Goal: Task Accomplishment & Management: Use online tool/utility

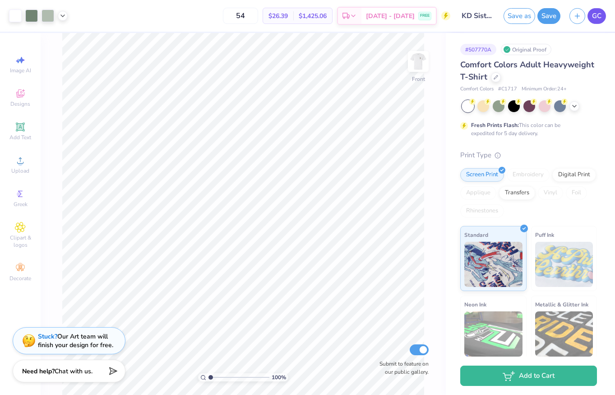
click at [592, 14] on link "GC" at bounding box center [597, 16] width 19 height 16
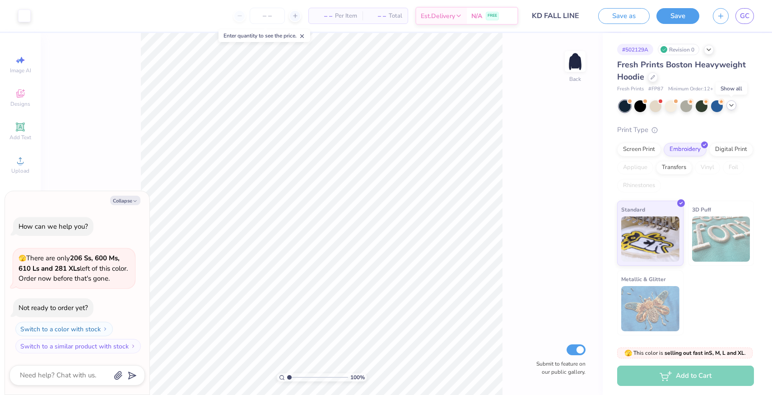
click at [730, 107] on icon at bounding box center [731, 105] width 7 height 7
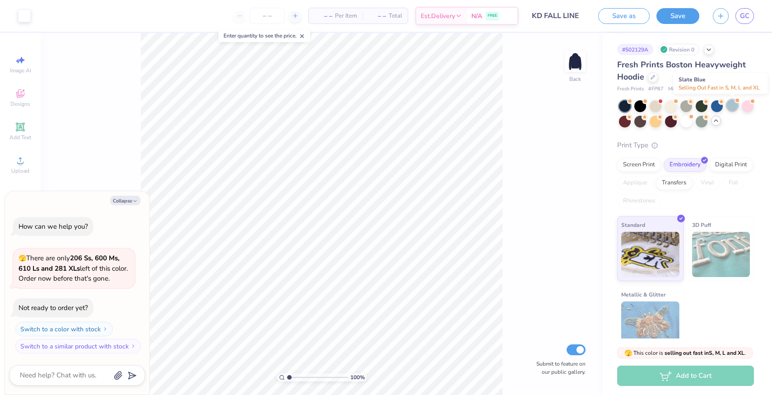
click at [734, 107] on div at bounding box center [733, 105] width 12 height 12
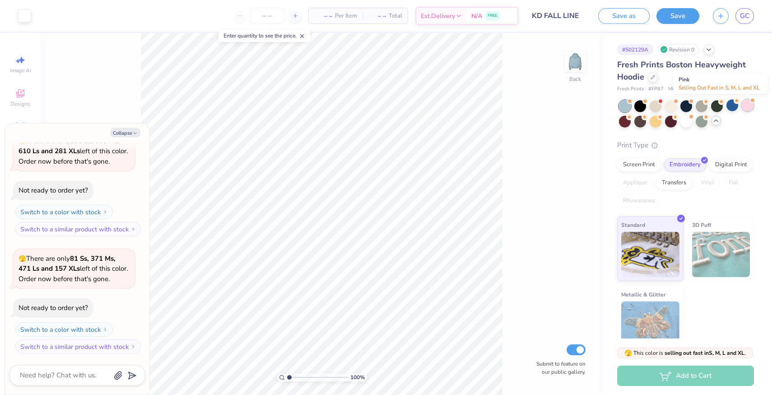
click at [752, 106] on div at bounding box center [748, 105] width 12 height 12
click at [626, 124] on div at bounding box center [625, 121] width 12 height 12
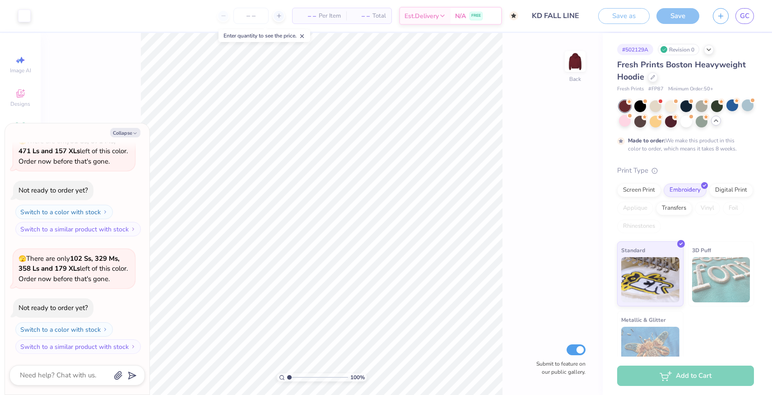
scroll to position [242, 0]
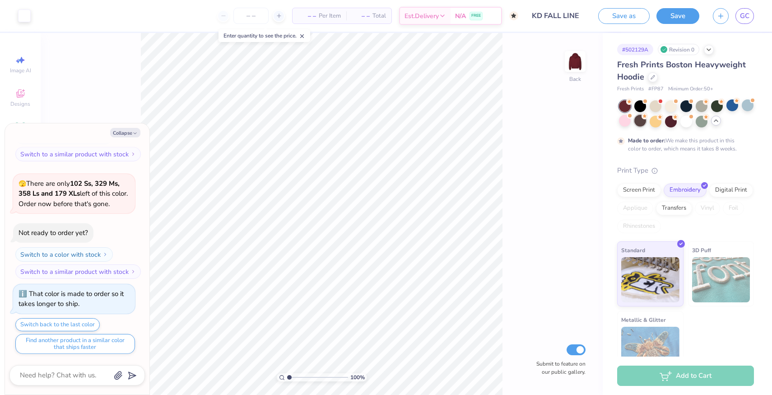
click at [645, 121] on div at bounding box center [640, 121] width 12 height 12
click at [655, 124] on div at bounding box center [656, 121] width 12 height 12
click at [670, 124] on div at bounding box center [671, 121] width 12 height 12
click at [685, 124] on div at bounding box center [686, 121] width 12 height 12
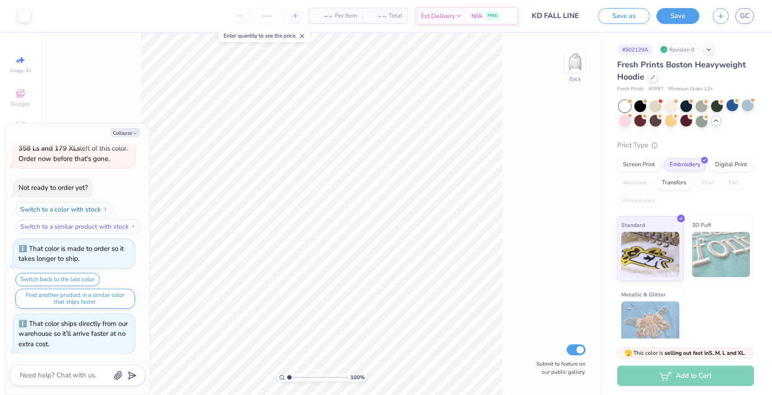
scroll to position [405, 0]
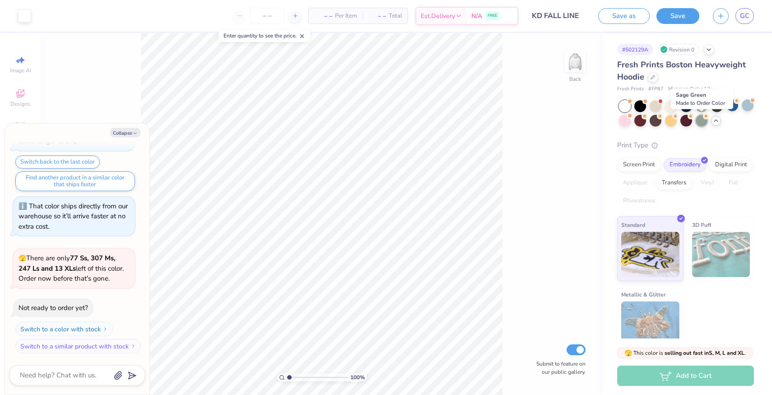
click at [699, 125] on div at bounding box center [702, 121] width 12 height 12
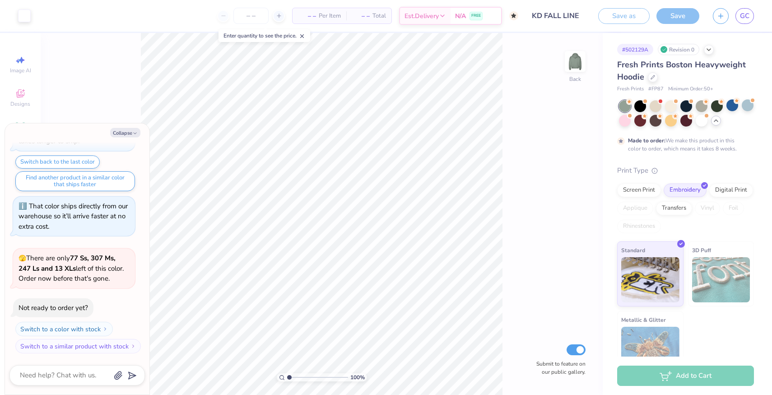
scroll to position [480, 0]
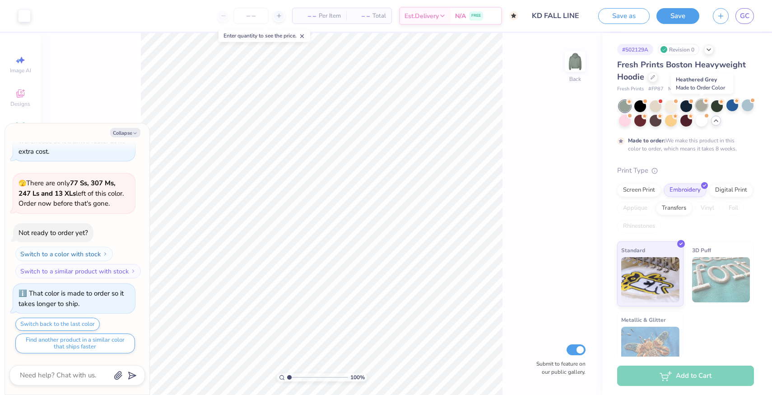
click at [700, 110] on div at bounding box center [702, 105] width 12 height 12
click at [687, 108] on div at bounding box center [686, 105] width 12 height 12
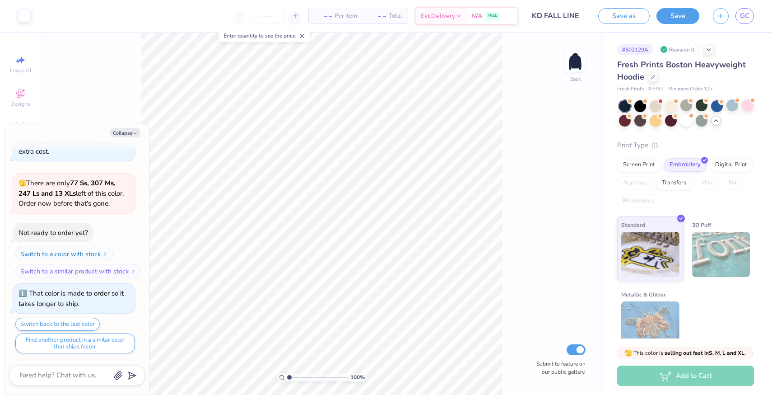
scroll to position [642, 0]
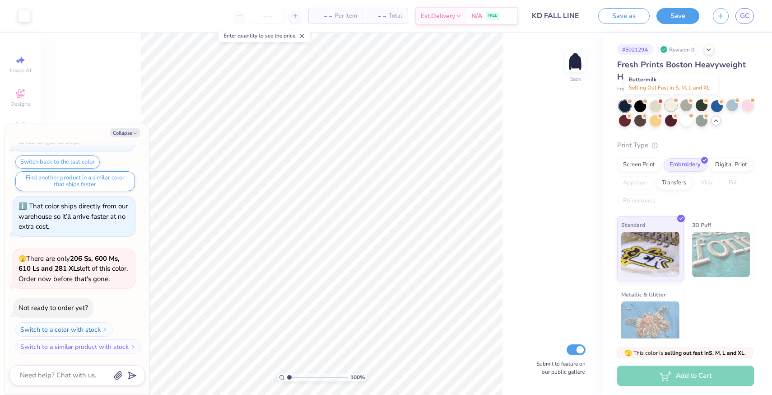
click at [671, 108] on div at bounding box center [671, 105] width 12 height 12
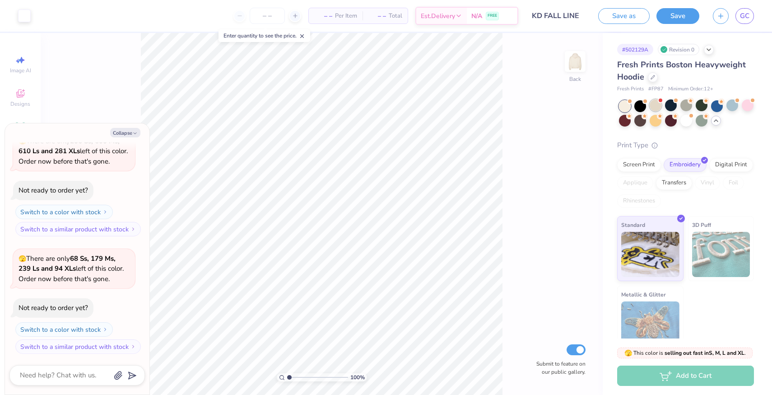
click at [658, 106] on div at bounding box center [656, 105] width 12 height 12
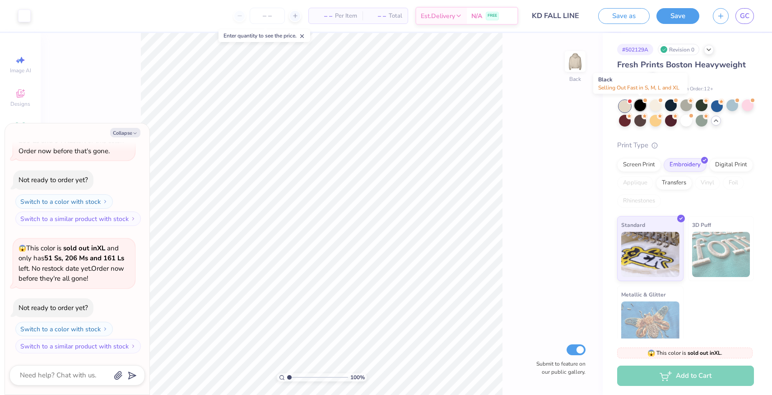
click at [641, 104] on div at bounding box center [640, 105] width 12 height 12
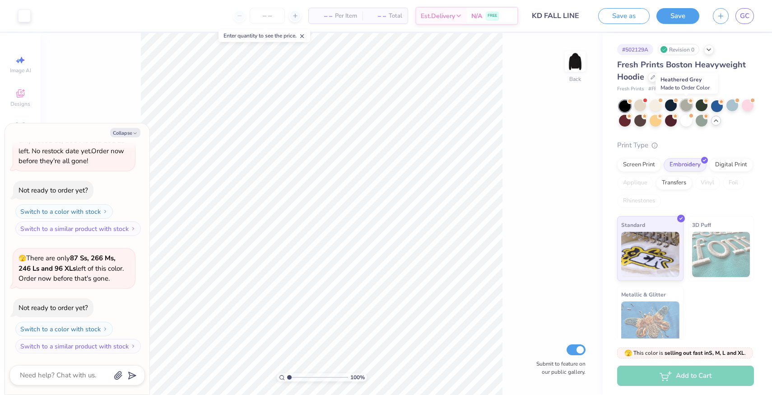
click at [689, 109] on div at bounding box center [686, 105] width 12 height 12
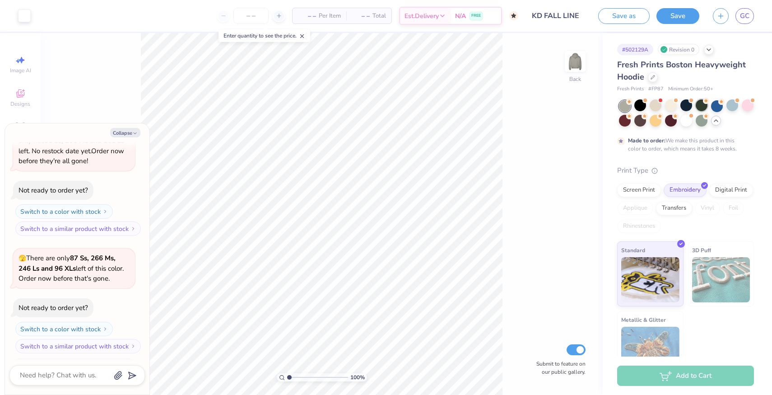
scroll to position [1079, 0]
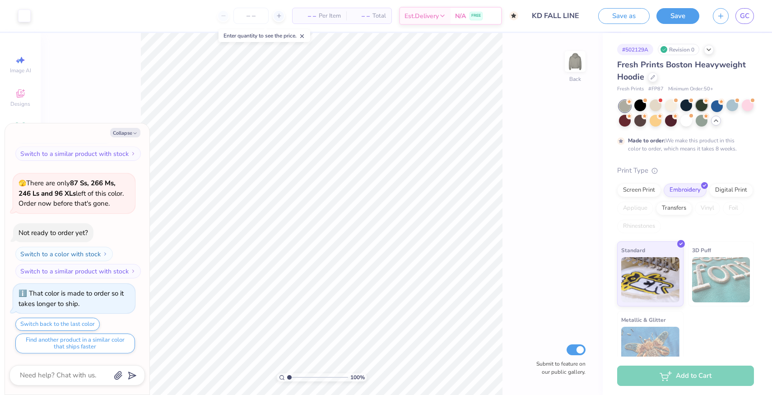
click at [703, 107] on div at bounding box center [702, 105] width 12 height 12
click at [638, 110] on div at bounding box center [640, 105] width 12 height 12
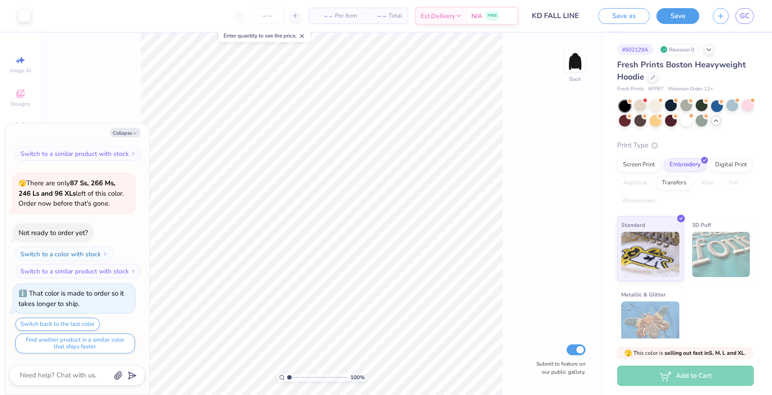
scroll to position [1241, 0]
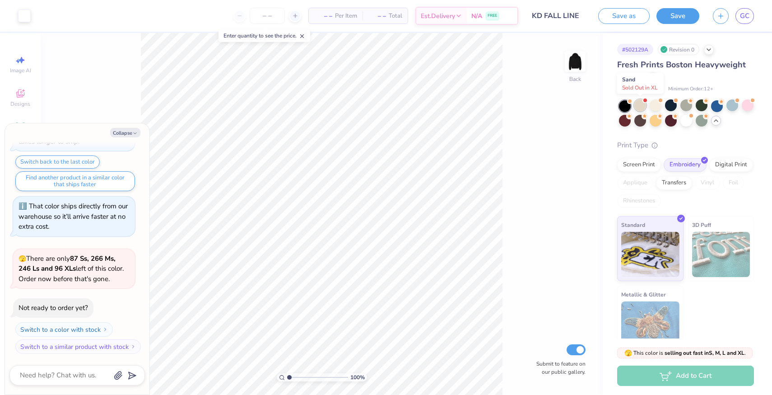
click at [639, 107] on div at bounding box center [640, 105] width 12 height 12
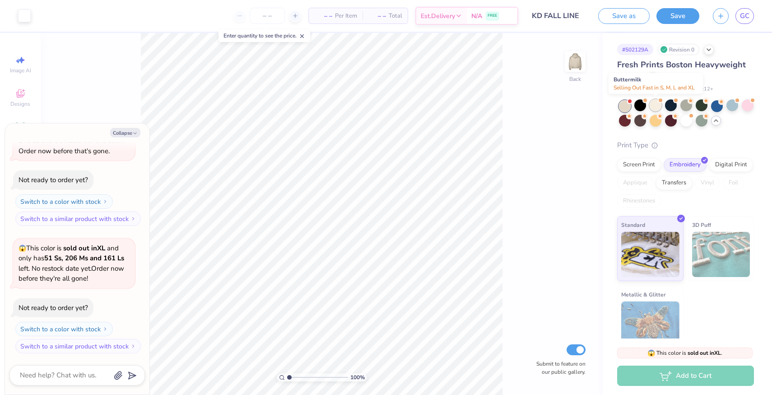
click at [657, 107] on div at bounding box center [656, 105] width 12 height 12
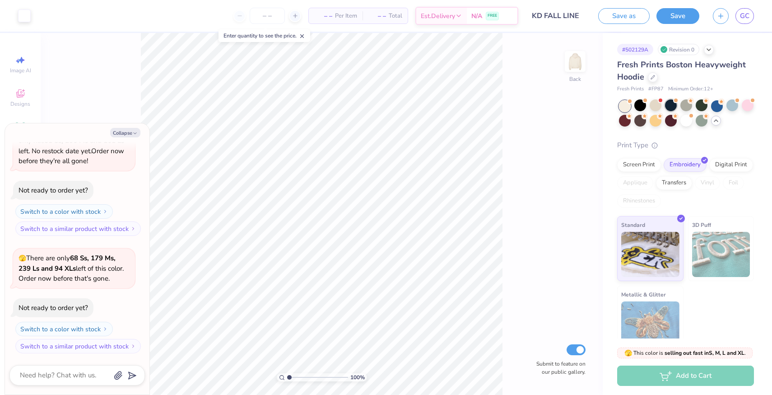
click at [675, 108] on div at bounding box center [671, 105] width 12 height 12
click at [685, 107] on div at bounding box center [686, 105] width 12 height 12
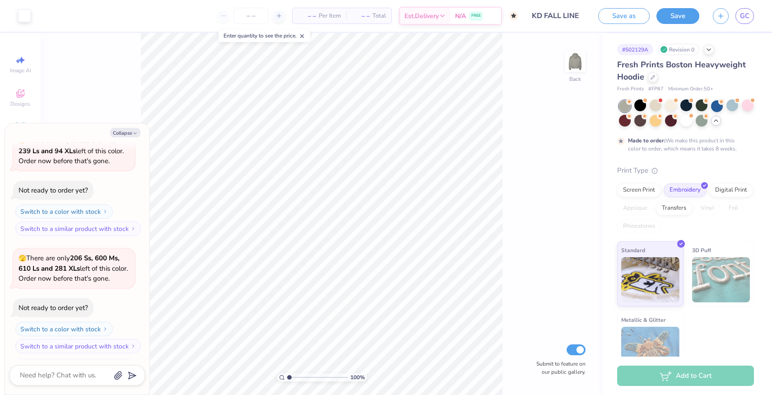
scroll to position [1679, 0]
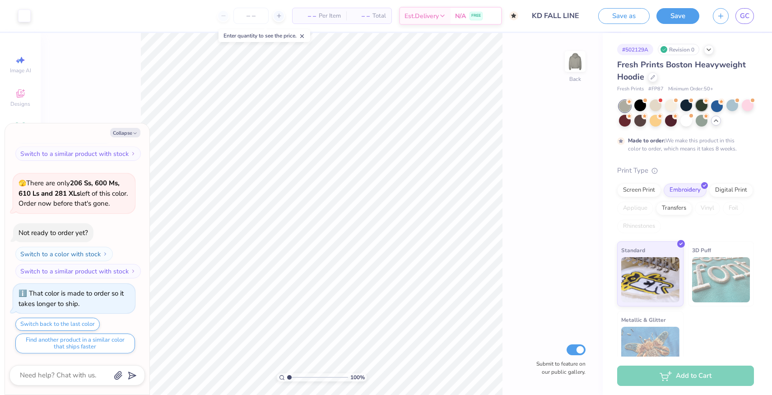
click at [700, 107] on div at bounding box center [702, 105] width 12 height 12
click at [717, 105] on div at bounding box center [717, 105] width 12 height 12
click at [732, 107] on div at bounding box center [733, 105] width 12 height 12
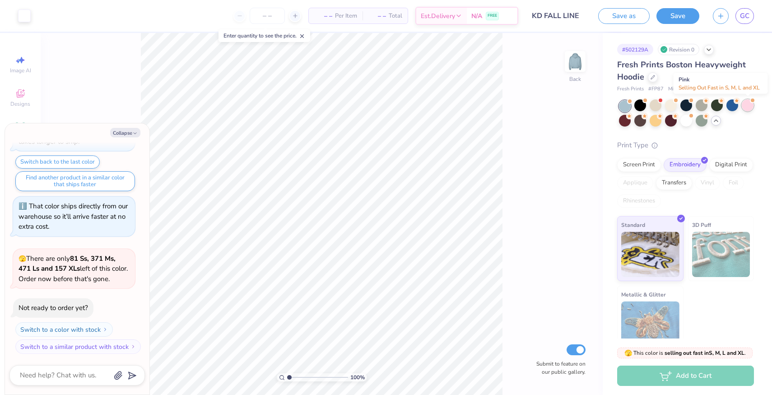
click at [745, 109] on div at bounding box center [748, 105] width 12 height 12
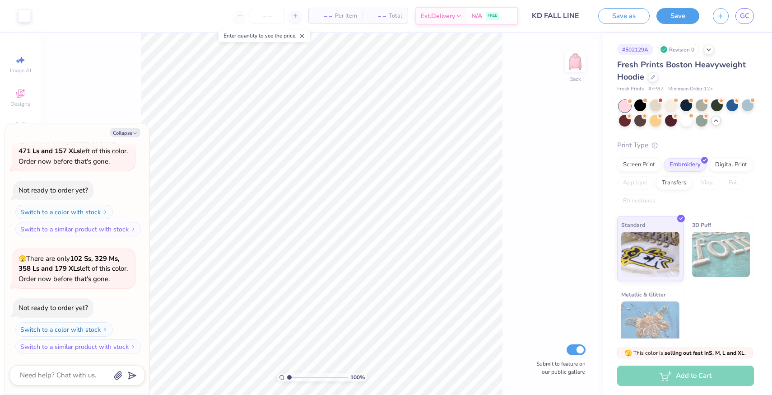
click at [693, 121] on div at bounding box center [686, 113] width 135 height 27
click at [690, 121] on div at bounding box center [686, 121] width 12 height 12
drag, startPoint x: 115, startPoint y: 275, endPoint x: 22, endPoint y: 256, distance: 95.3
click at [22, 256] on div "🫣 There are only 77 Ss, 307 Ms, 247 Ls and 13 XLs left of this color. Order now…" at bounding box center [74, 268] width 111 height 31
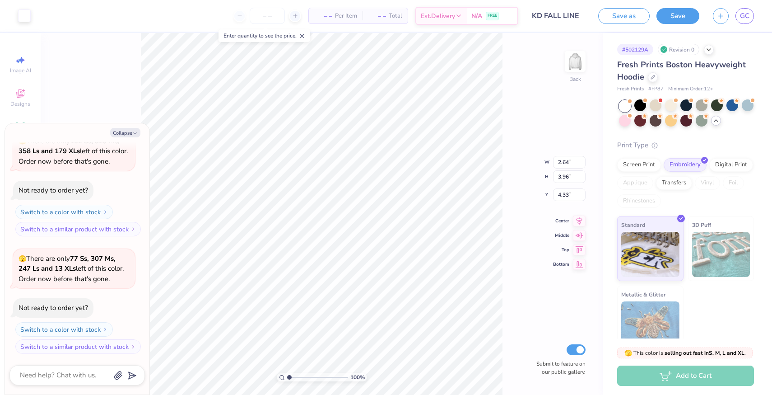
click at [81, 262] on strong "77 Ss, 307 Ms, 247 Ls and 13 XLs" at bounding box center [67, 263] width 97 height 19
click at [117, 131] on button "Collapse" at bounding box center [125, 132] width 30 height 9
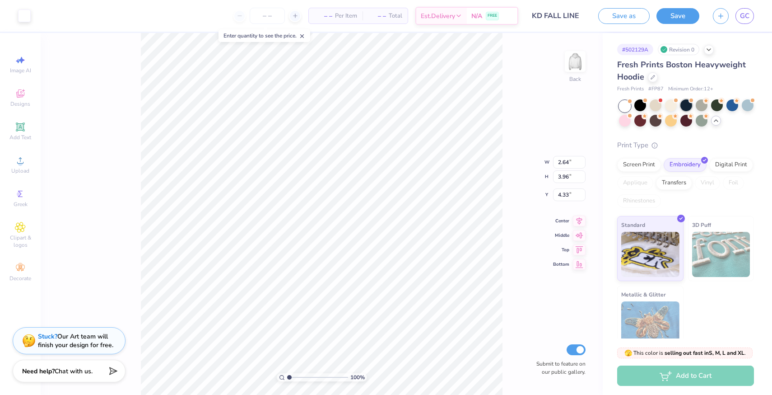
click at [683, 107] on div at bounding box center [686, 105] width 12 height 12
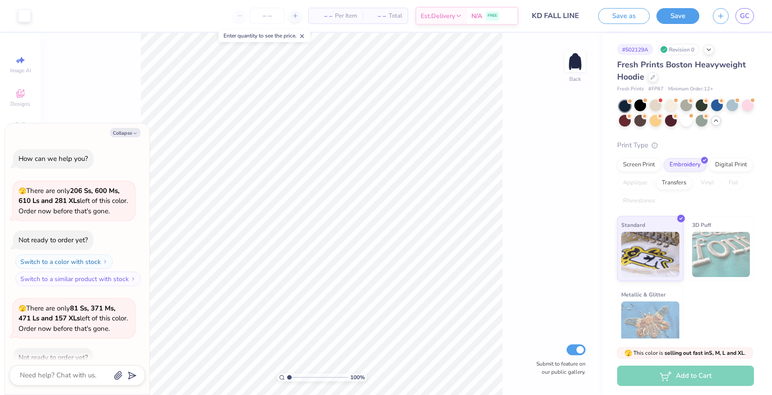
scroll to position [2193, 0]
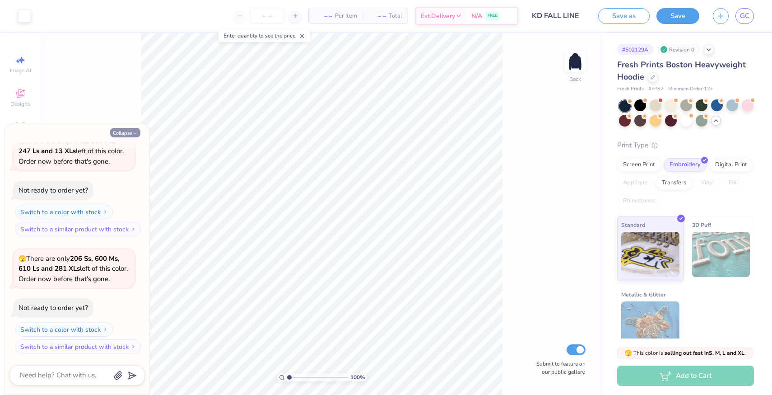
click at [130, 135] on button "Collapse" at bounding box center [125, 132] width 30 height 9
type textarea "x"
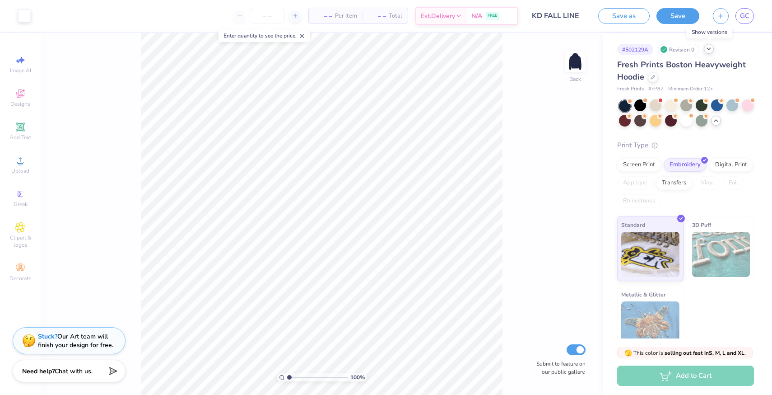
click at [709, 50] on icon at bounding box center [708, 48] width 7 height 7
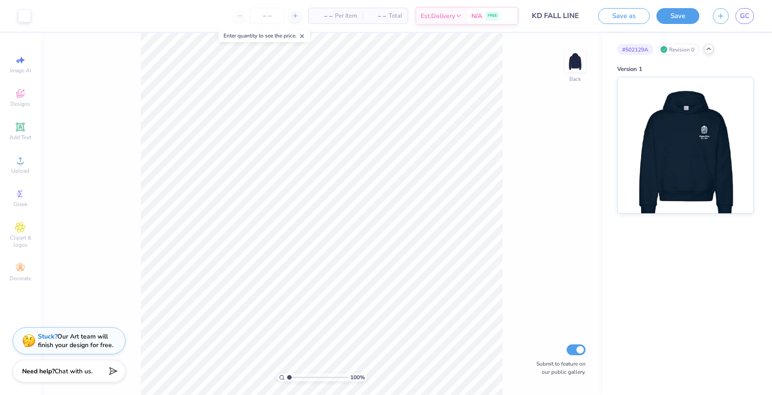
click at [708, 49] on icon at bounding box center [708, 48] width 7 height 7
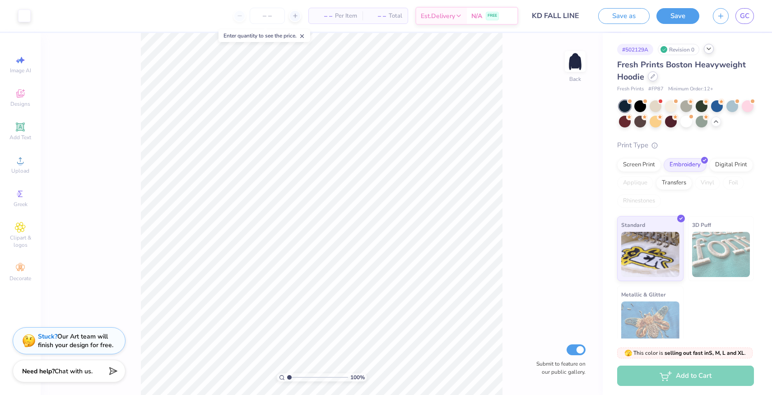
click at [652, 77] on icon at bounding box center [653, 76] width 5 height 5
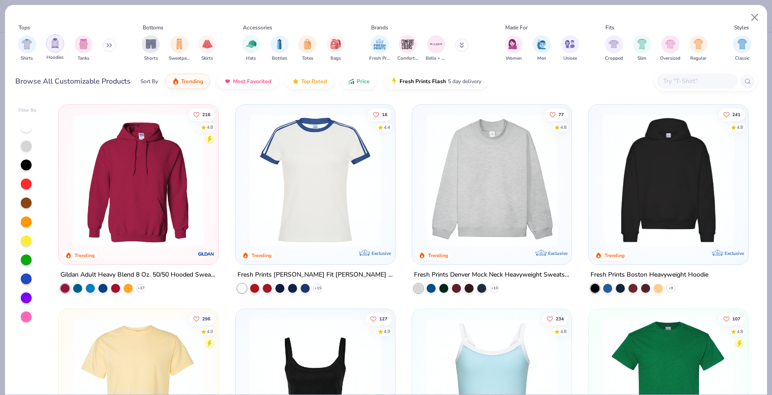
click at [58, 46] on img "filter for Hoodies" at bounding box center [55, 43] width 10 height 10
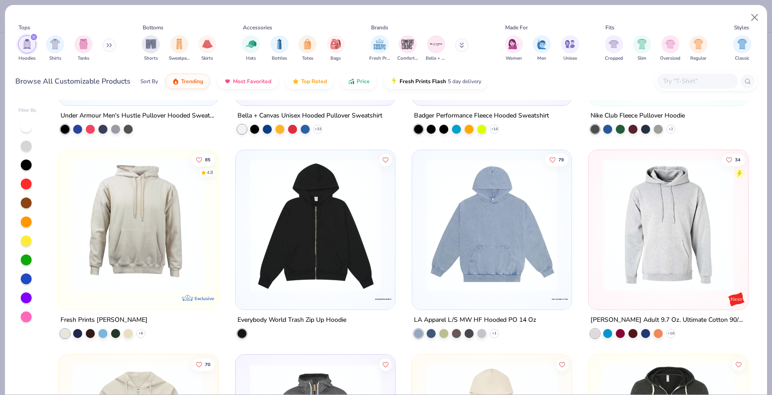
scroll to position [979, 0]
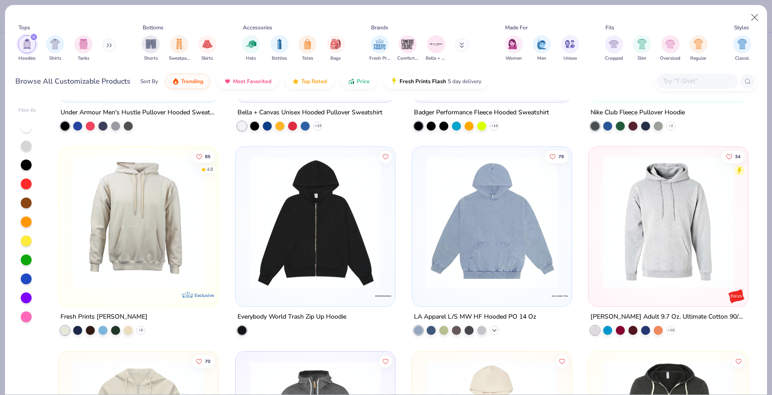
click at [495, 330] on icon at bounding box center [494, 329] width 7 height 7
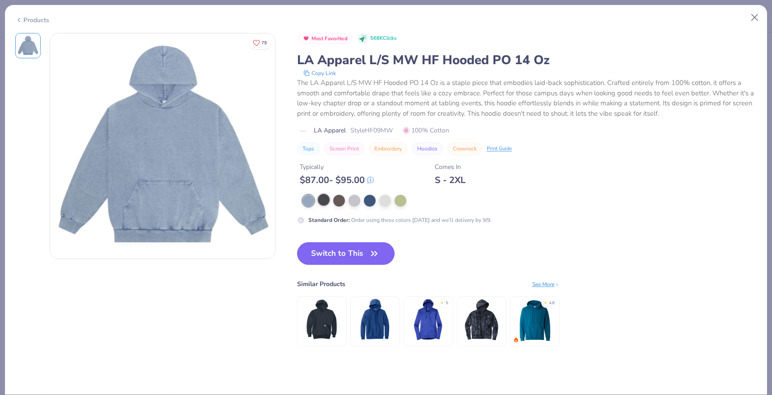
click at [321, 201] on div at bounding box center [324, 200] width 12 height 12
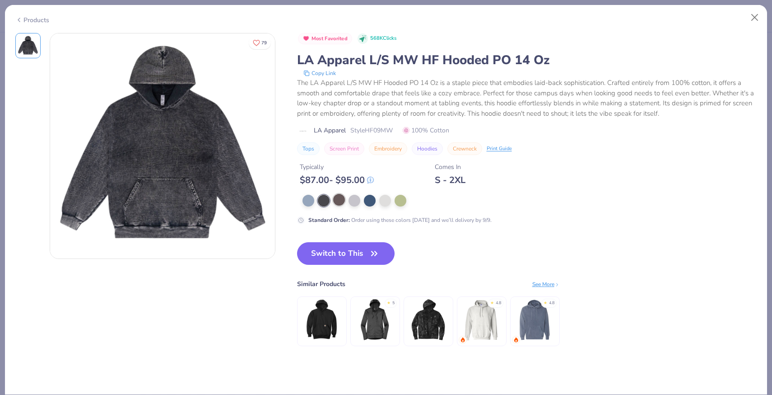
click at [340, 200] on div at bounding box center [339, 200] width 12 height 12
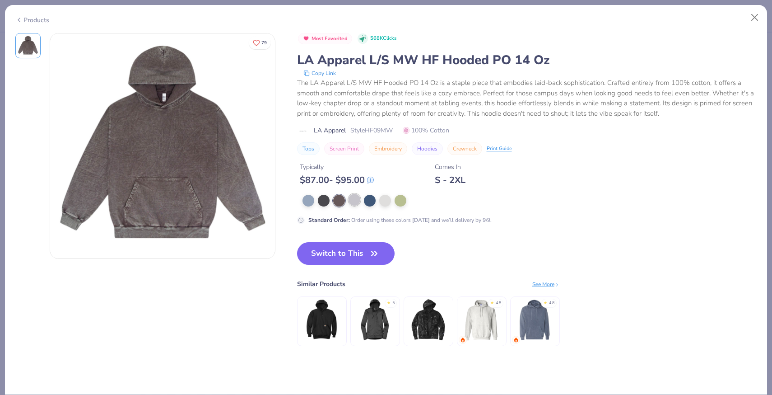
click at [349, 200] on div at bounding box center [355, 200] width 12 height 12
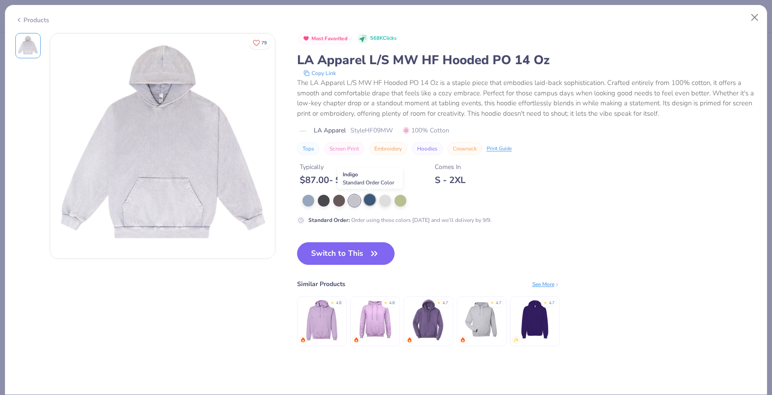
click at [371, 204] on div at bounding box center [370, 200] width 12 height 12
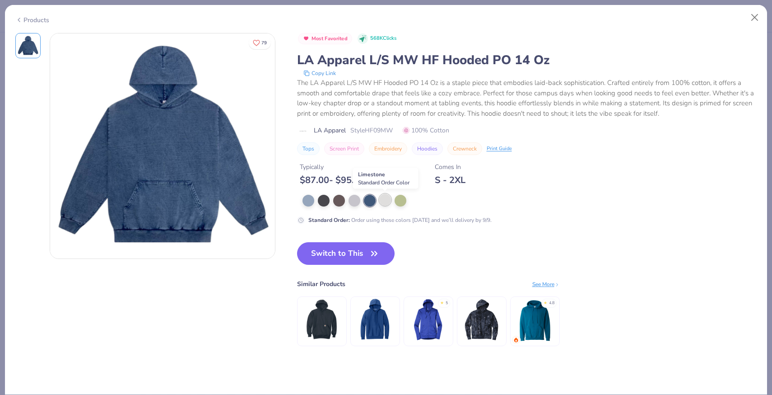
click at [382, 204] on div at bounding box center [385, 200] width 12 height 12
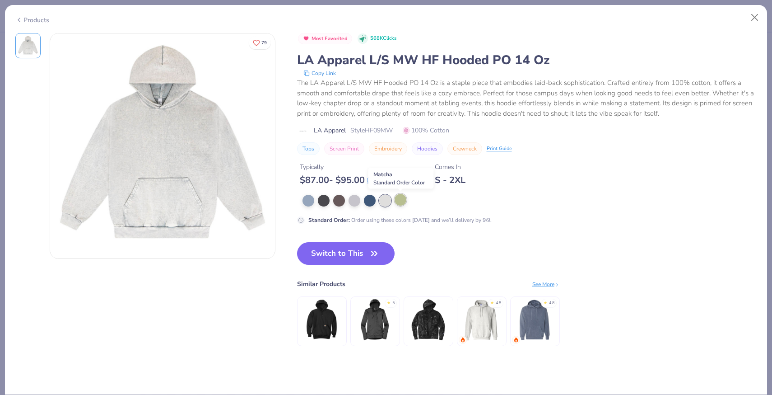
click at [397, 203] on div at bounding box center [401, 200] width 12 height 12
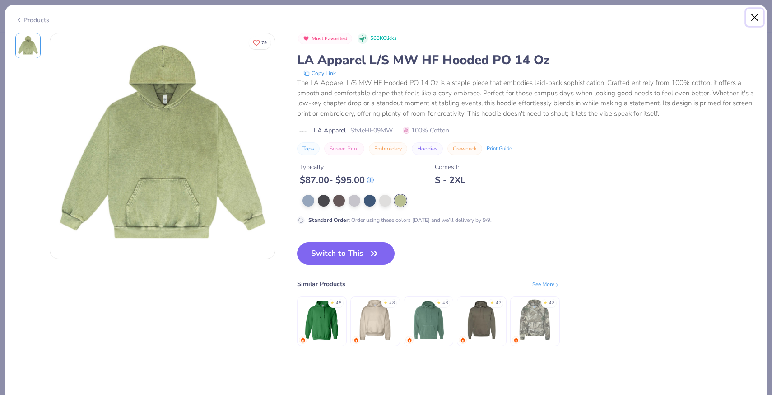
click at [752, 16] on button "Close" at bounding box center [754, 17] width 17 height 17
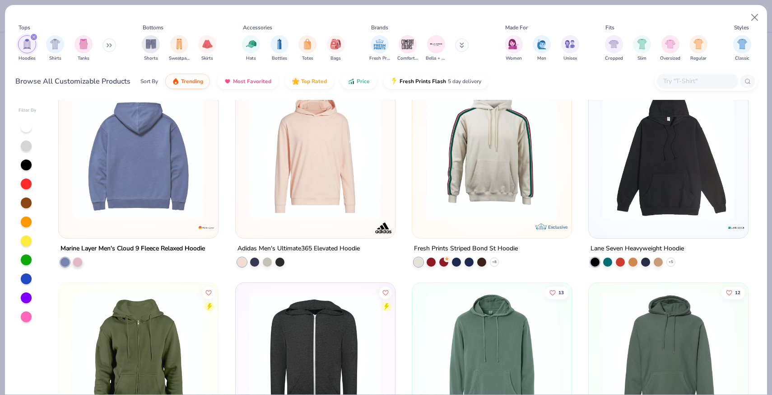
scroll to position [1453, 0]
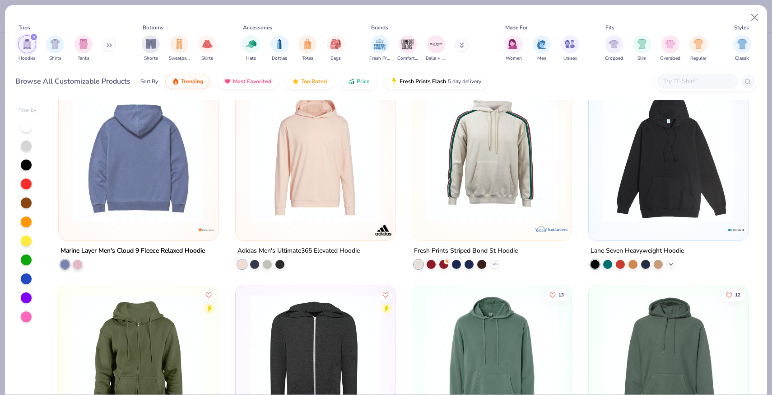
click at [673, 264] on icon at bounding box center [670, 264] width 7 height 7
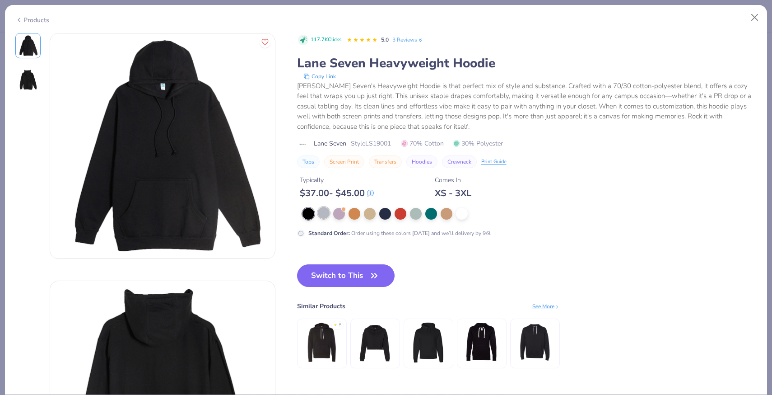
click at [324, 214] on div at bounding box center [324, 213] width 12 height 12
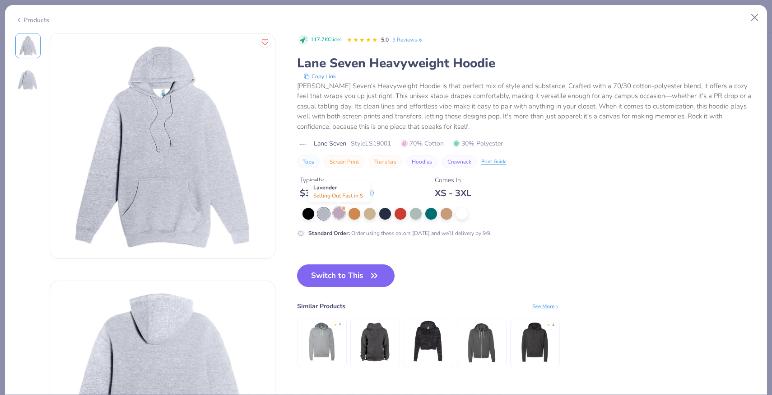
click at [340, 213] on div at bounding box center [339, 213] width 12 height 12
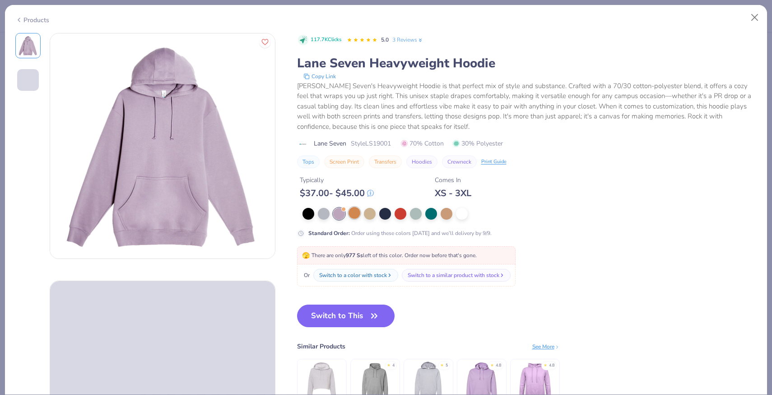
click at [353, 214] on div at bounding box center [355, 213] width 12 height 12
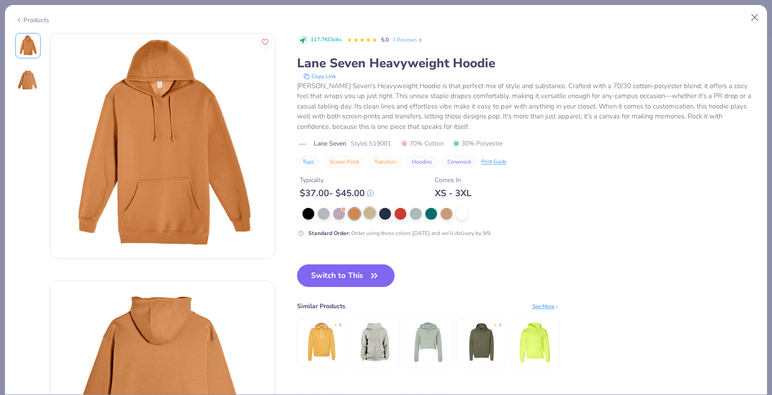
click at [365, 213] on div at bounding box center [370, 213] width 12 height 12
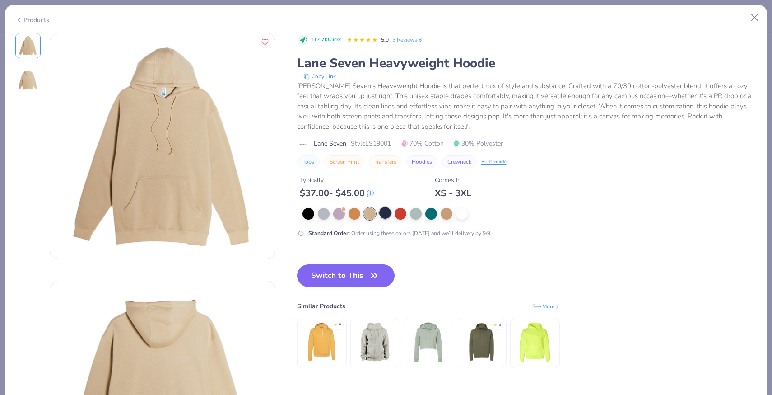
click at [390, 214] on div at bounding box center [385, 213] width 12 height 12
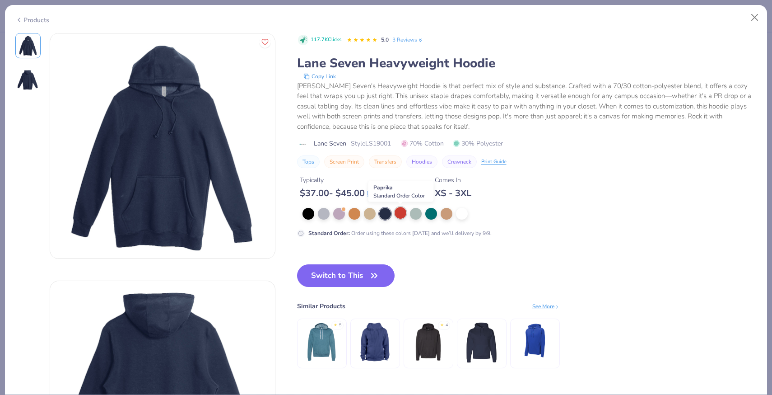
click at [405, 214] on div at bounding box center [401, 213] width 12 height 12
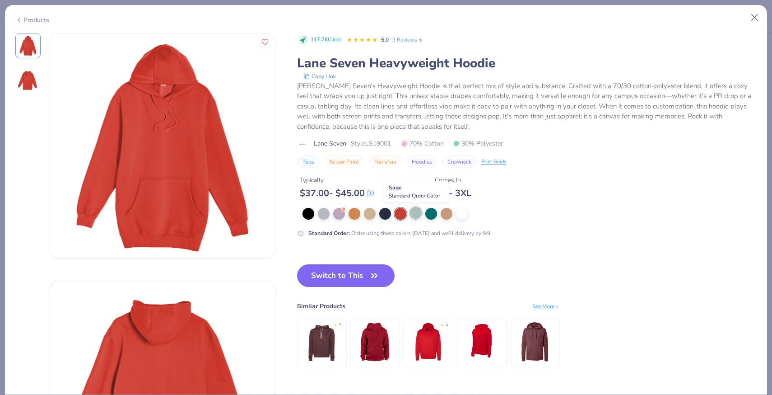
click at [416, 214] on div at bounding box center [416, 213] width 12 height 12
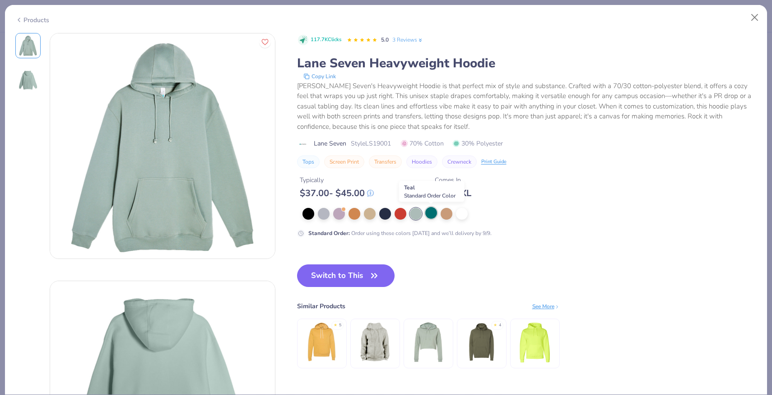
click at [430, 213] on div at bounding box center [431, 213] width 12 height 12
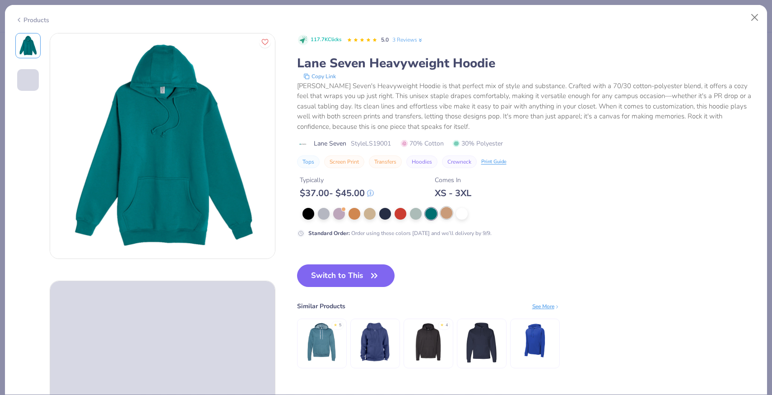
click at [446, 215] on div at bounding box center [447, 213] width 12 height 12
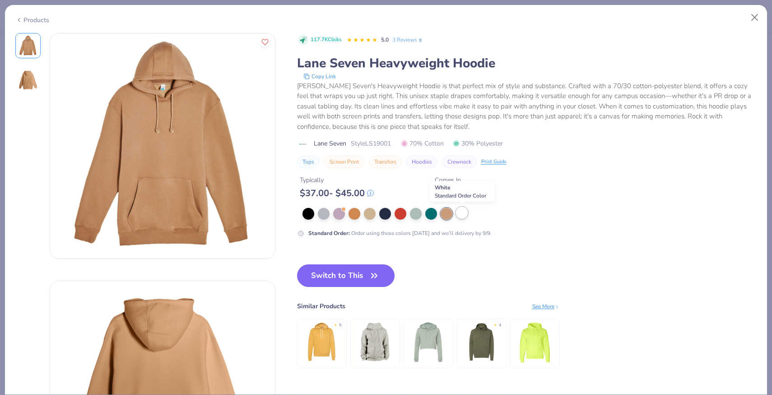
click at [463, 215] on div at bounding box center [462, 213] width 12 height 12
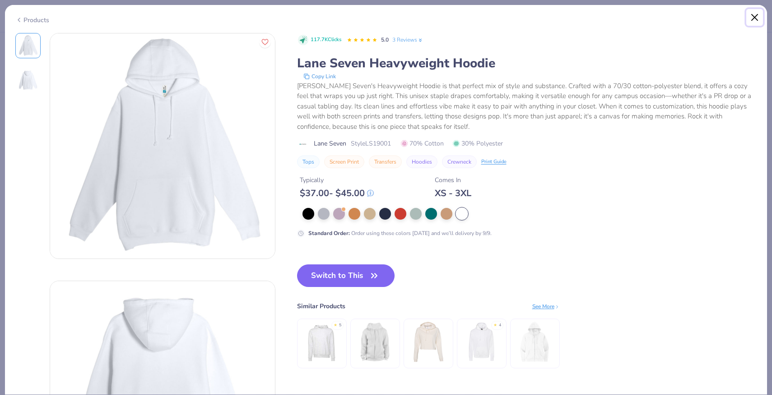
click at [752, 23] on button "Close" at bounding box center [754, 17] width 17 height 17
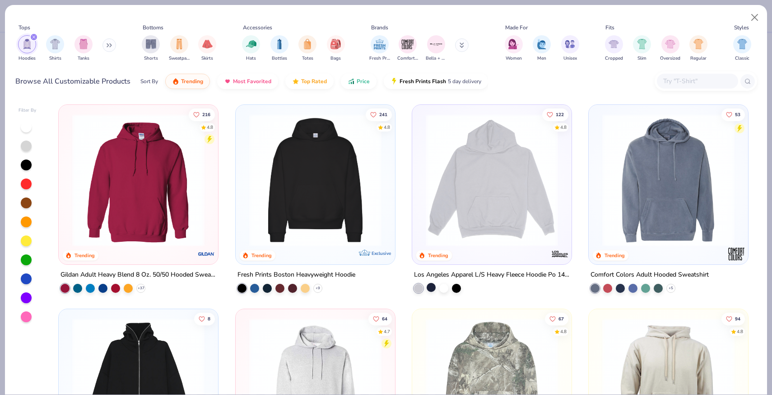
click at [432, 288] on div at bounding box center [431, 287] width 9 height 9
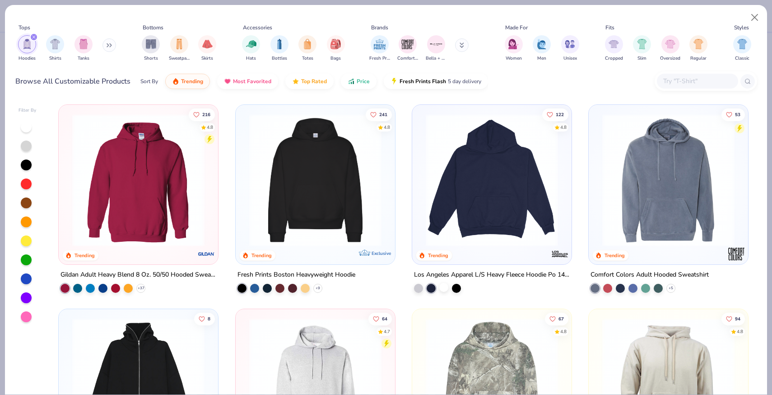
click at [444, 287] on div at bounding box center [443, 287] width 9 height 9
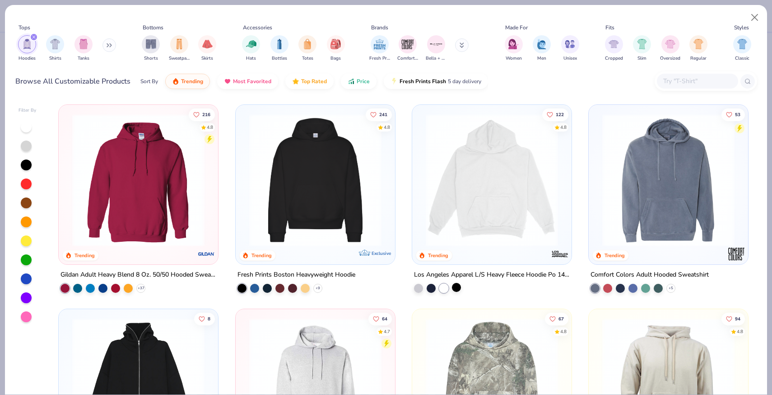
click at [461, 289] on div at bounding box center [456, 287] width 9 height 9
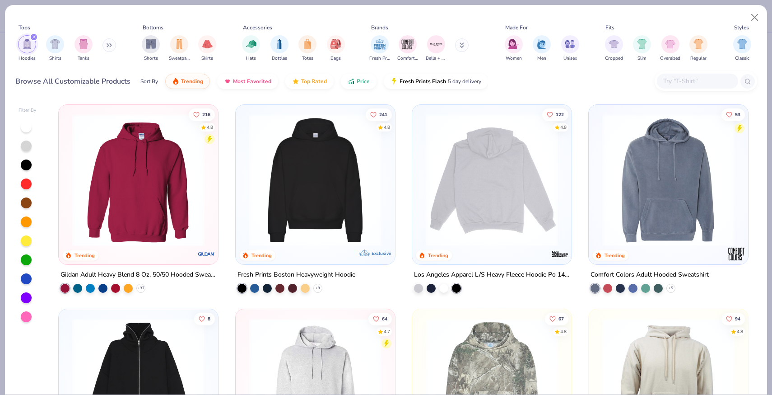
click at [507, 243] on img at bounding box center [491, 180] width 141 height 132
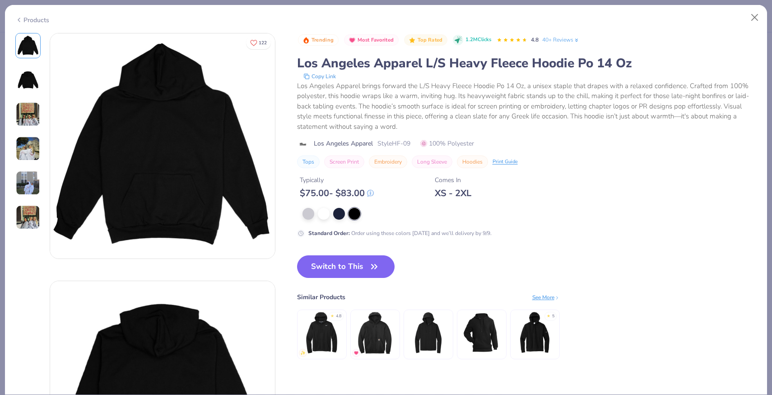
click at [26, 113] on img at bounding box center [28, 114] width 24 height 24
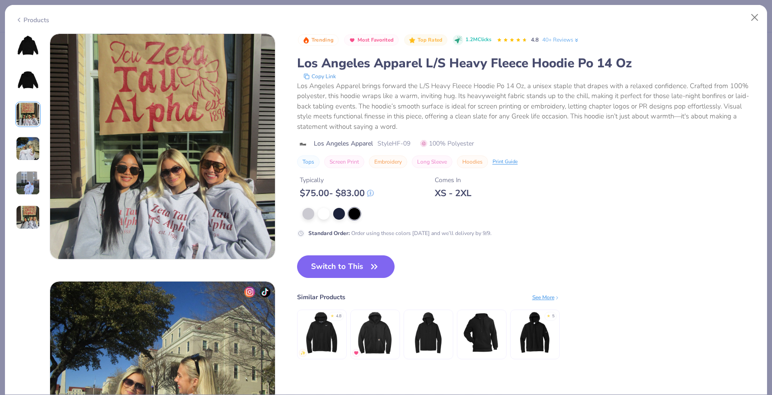
scroll to position [495, 0]
click at [28, 145] on img at bounding box center [28, 148] width 24 height 24
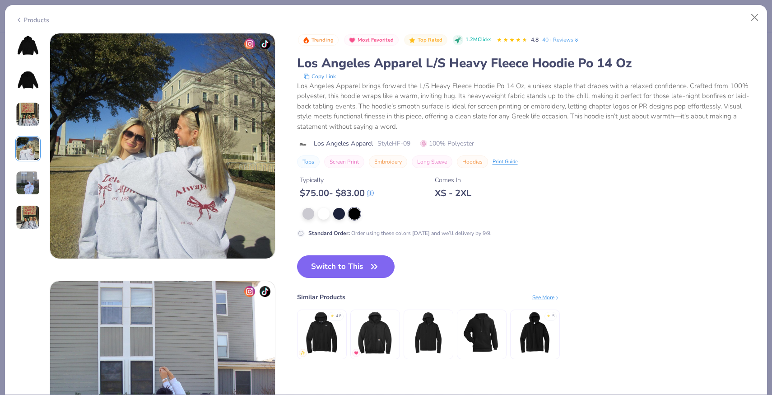
click at [29, 175] on img at bounding box center [28, 183] width 24 height 24
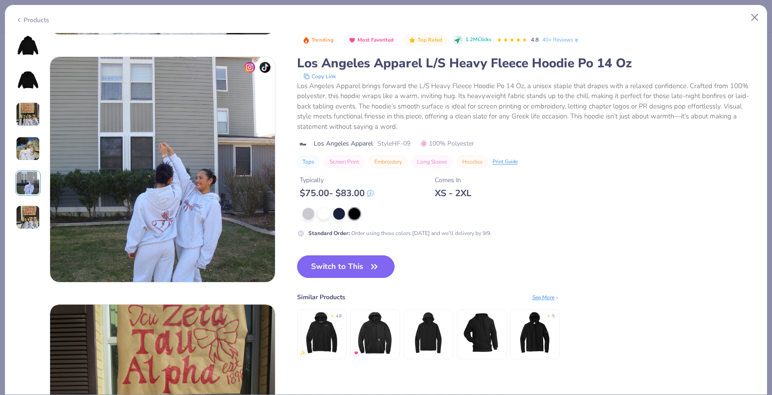
scroll to position [990, 0]
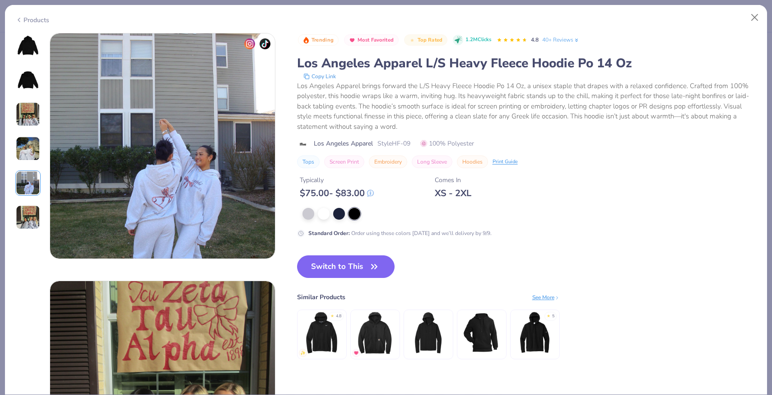
click at [34, 214] on img at bounding box center [28, 217] width 24 height 24
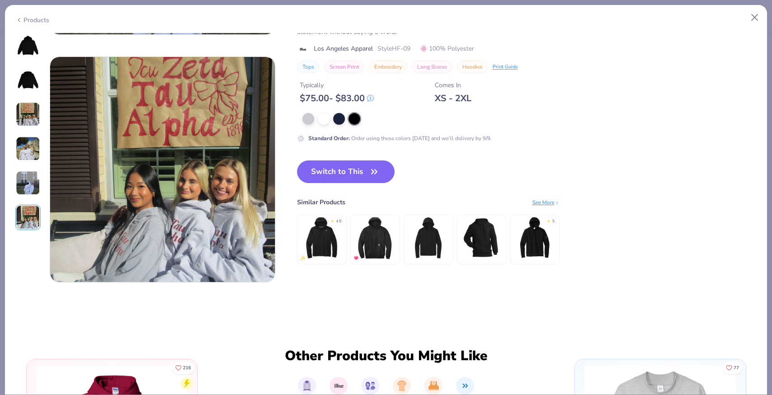
scroll to position [1237, 0]
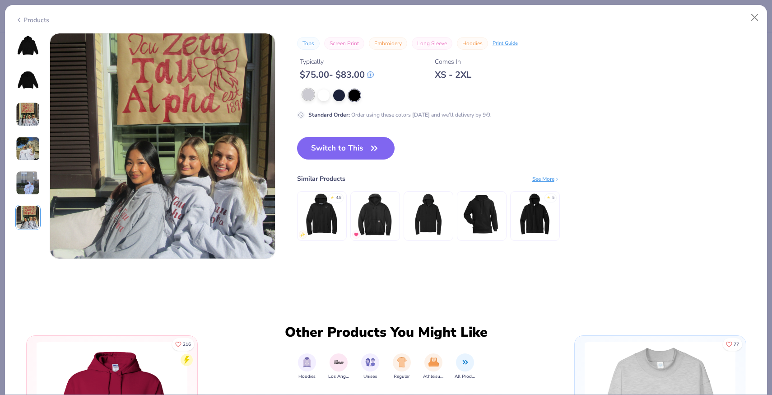
click at [312, 97] on div at bounding box center [309, 95] width 12 height 12
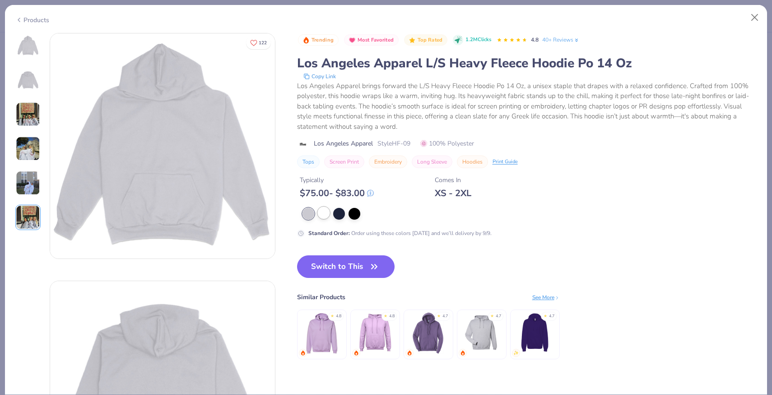
click at [322, 216] on div at bounding box center [324, 213] width 12 height 12
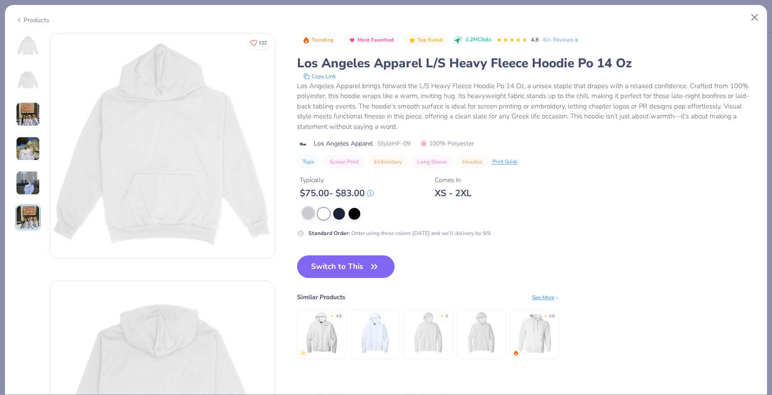
click at [310, 213] on div at bounding box center [309, 213] width 12 height 12
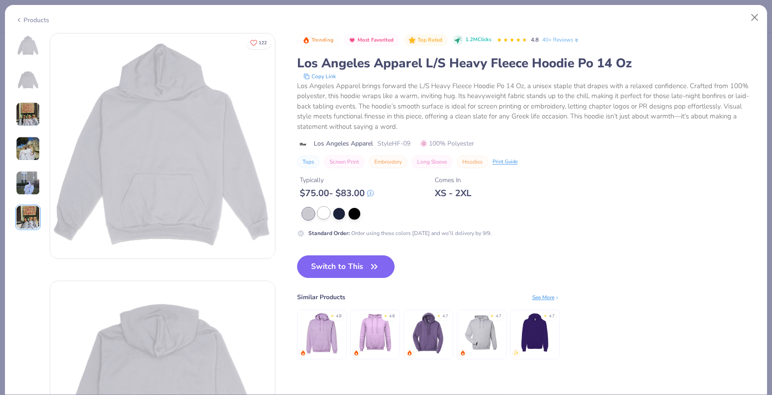
click at [324, 211] on div at bounding box center [324, 213] width 12 height 12
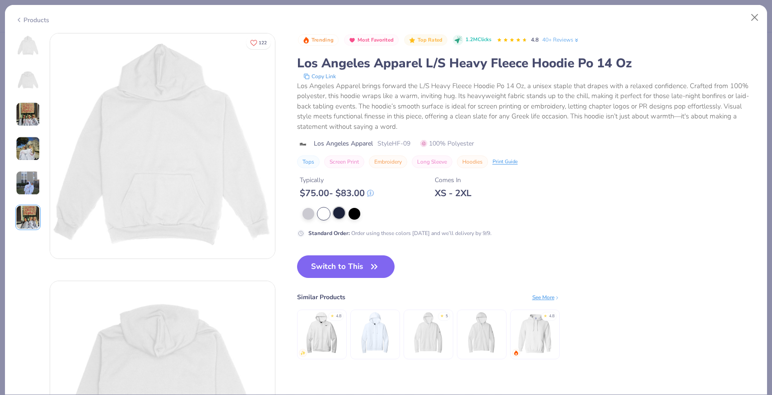
click at [340, 213] on div at bounding box center [339, 213] width 12 height 12
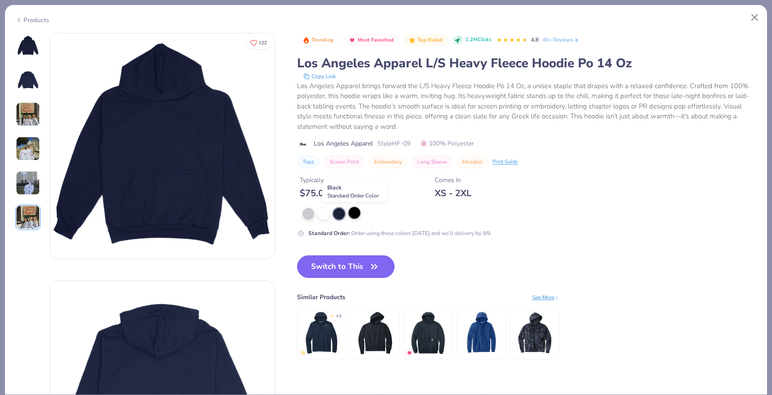
click at [354, 214] on div at bounding box center [355, 213] width 12 height 12
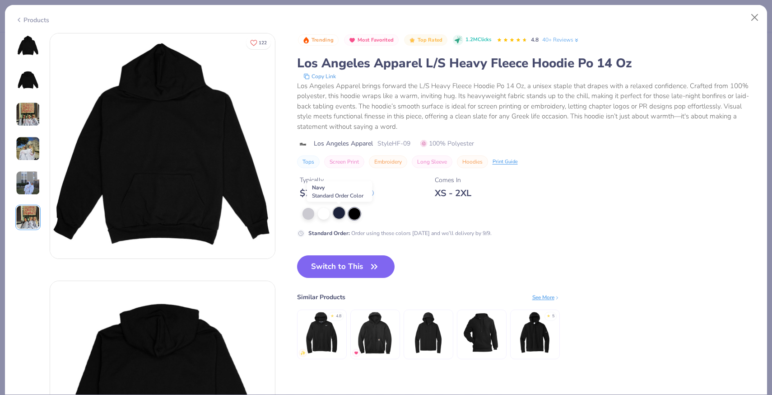
click at [336, 215] on div at bounding box center [339, 213] width 12 height 12
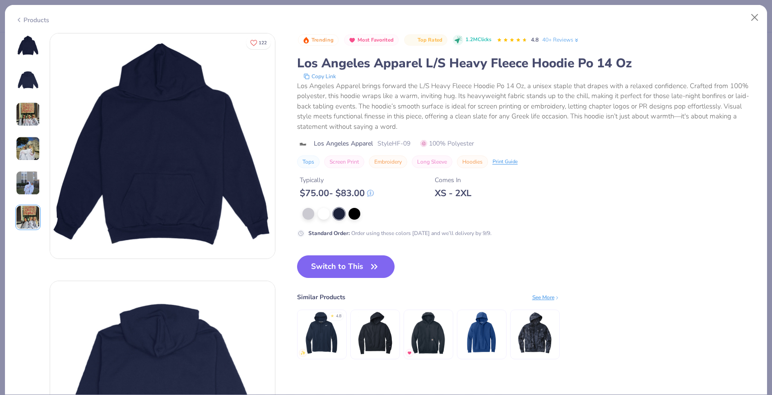
click at [27, 78] on img at bounding box center [28, 80] width 22 height 22
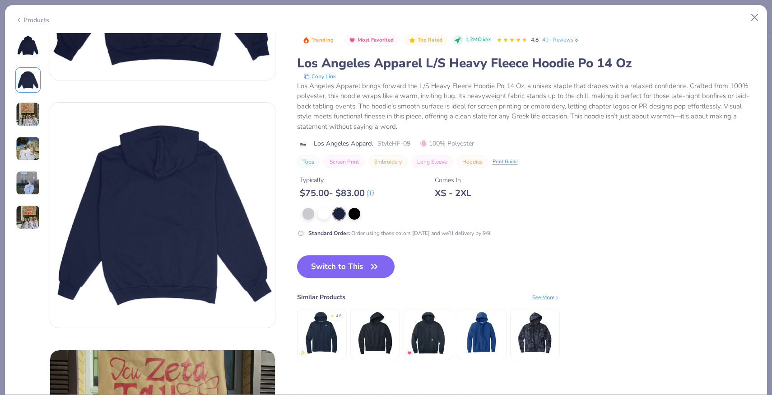
scroll to position [247, 0]
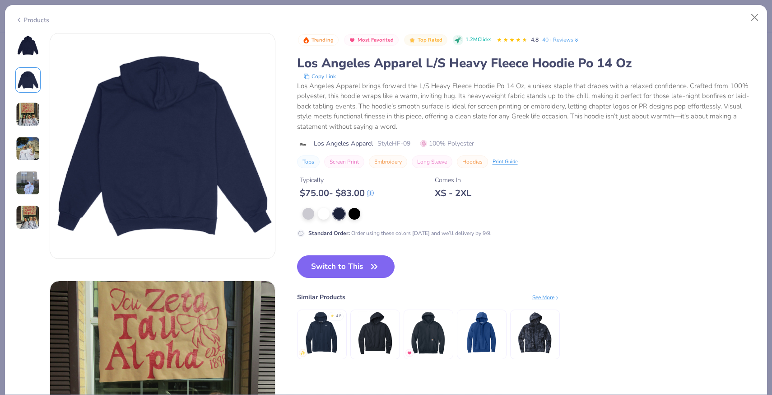
click at [33, 126] on div at bounding box center [27, 131] width 25 height 197
click at [38, 144] on img at bounding box center [28, 148] width 24 height 24
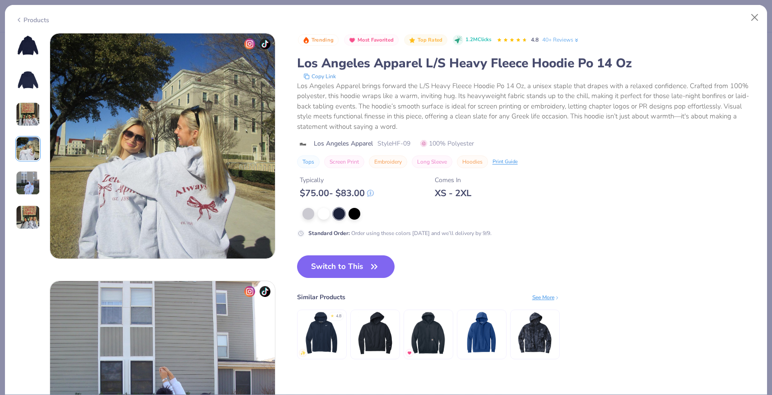
click at [27, 181] on img at bounding box center [28, 183] width 24 height 24
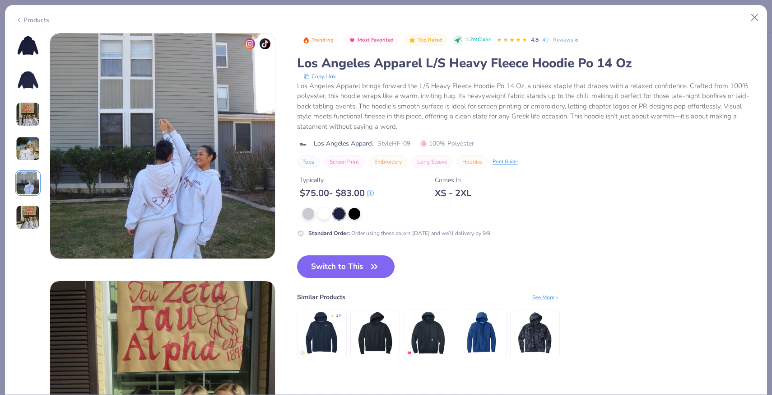
click at [31, 212] on img at bounding box center [28, 217] width 24 height 24
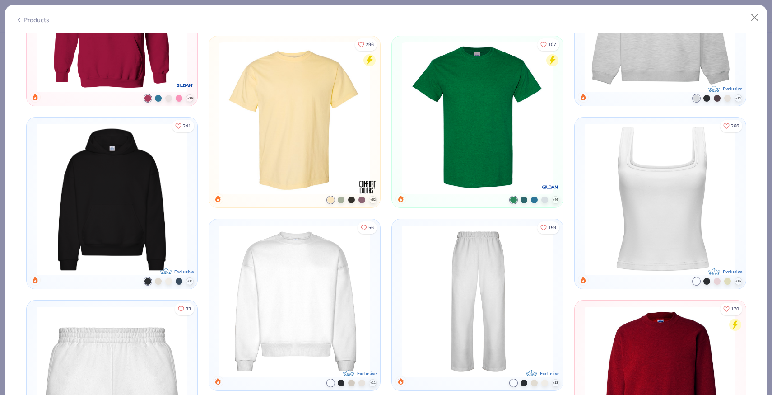
scroll to position [1639, 0]
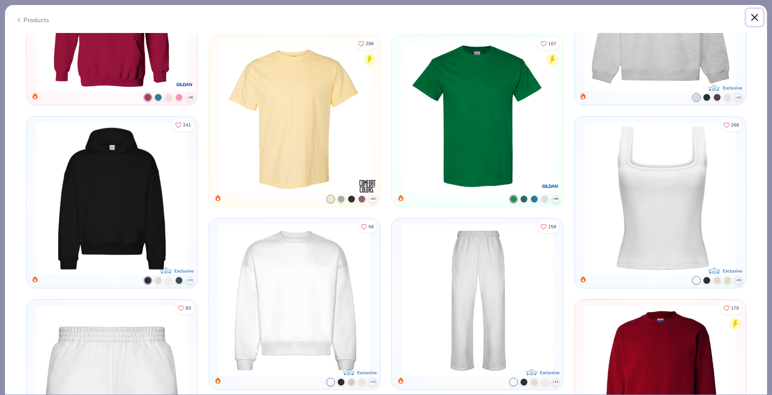
click at [752, 16] on button "Close" at bounding box center [754, 17] width 17 height 17
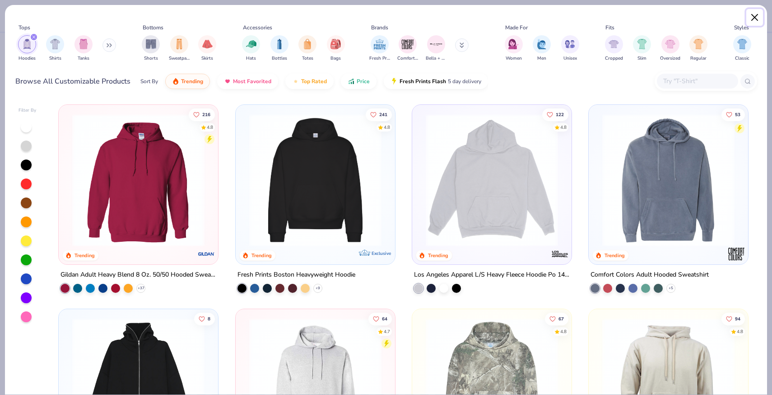
click at [757, 18] on button "Close" at bounding box center [754, 17] width 17 height 17
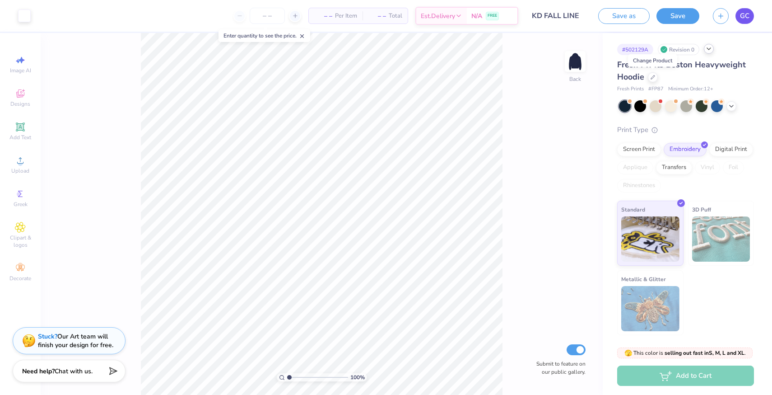
click at [749, 20] on span "GC" at bounding box center [744, 16] width 9 height 10
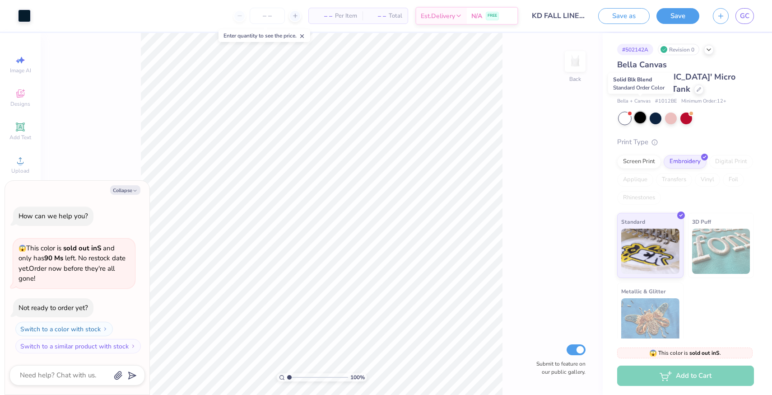
click at [641, 112] on div at bounding box center [640, 118] width 12 height 12
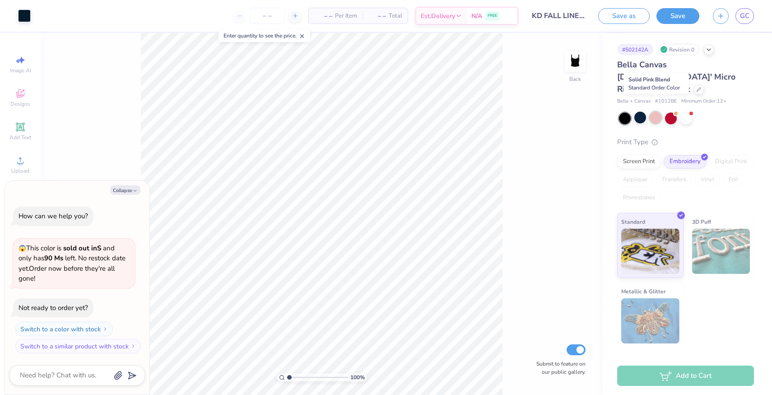
click at [655, 112] on div at bounding box center [656, 118] width 12 height 12
click at [671, 112] on div at bounding box center [671, 118] width 12 height 12
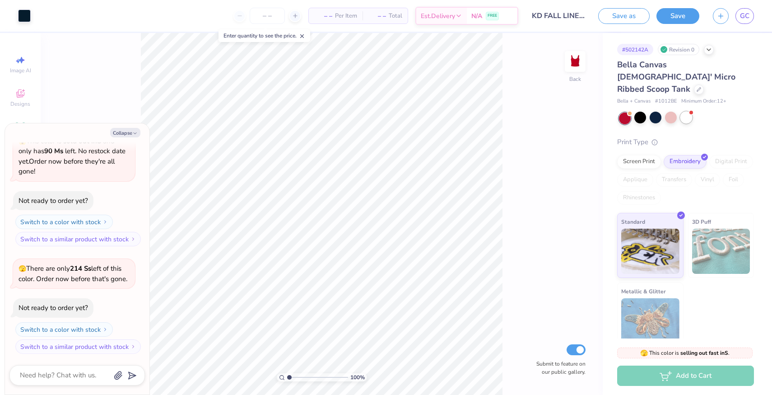
click at [684, 112] on div at bounding box center [686, 118] width 12 height 12
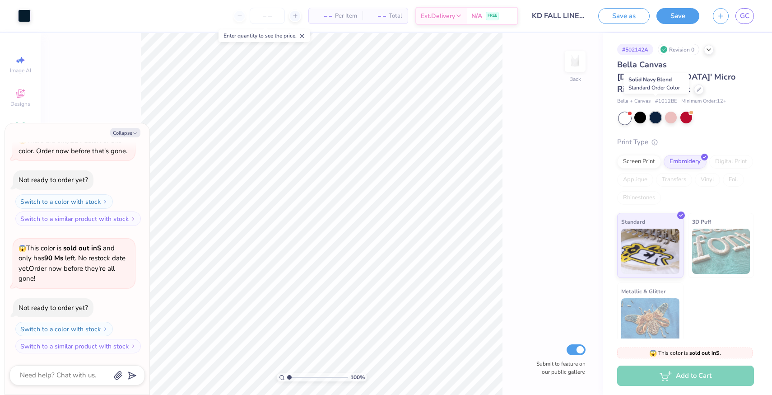
click at [652, 112] on div at bounding box center [656, 118] width 12 height 12
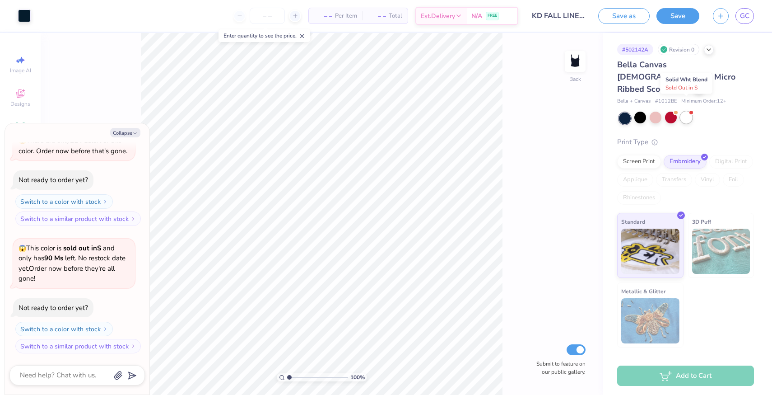
click at [683, 112] on div at bounding box center [686, 118] width 12 height 12
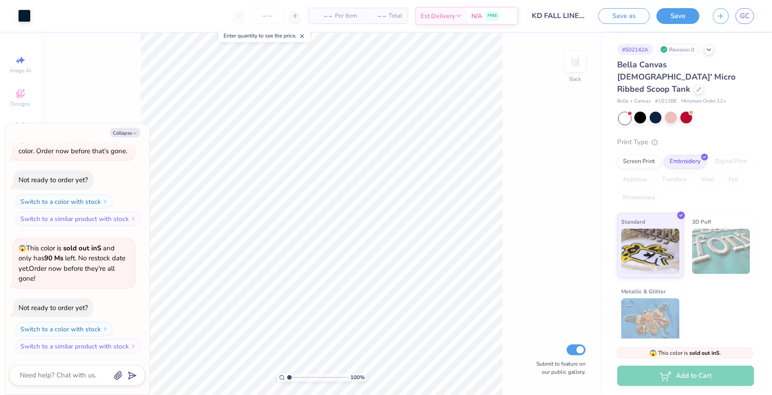
scroll to position [305, 0]
click at [694, 84] on div at bounding box center [699, 89] width 10 height 10
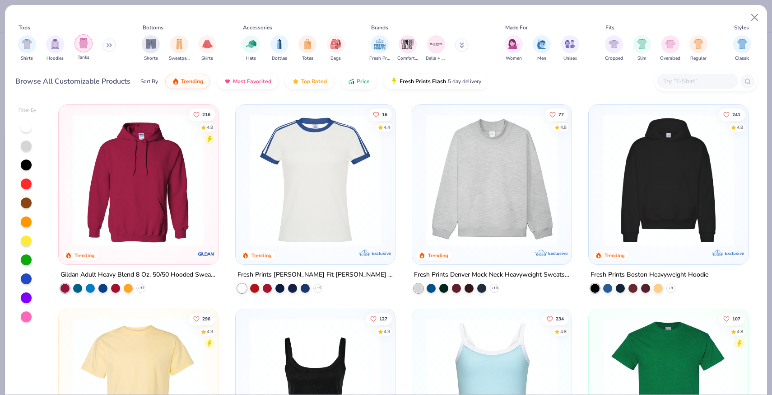
click at [85, 46] on img "filter for Tanks" at bounding box center [84, 43] width 10 height 10
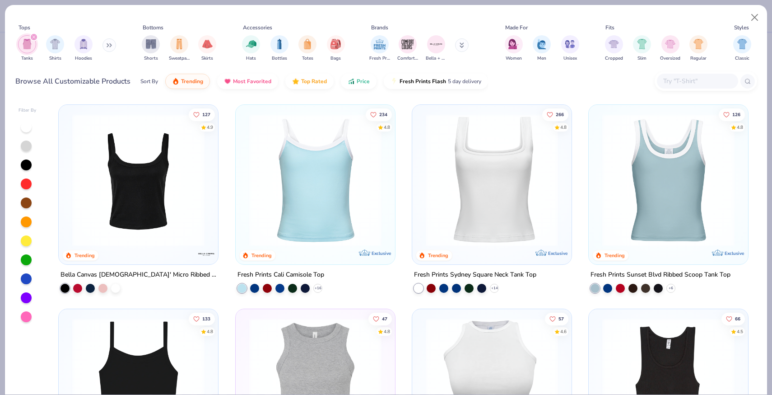
click at [344, 252] on div at bounding box center [315, 182] width 150 height 146
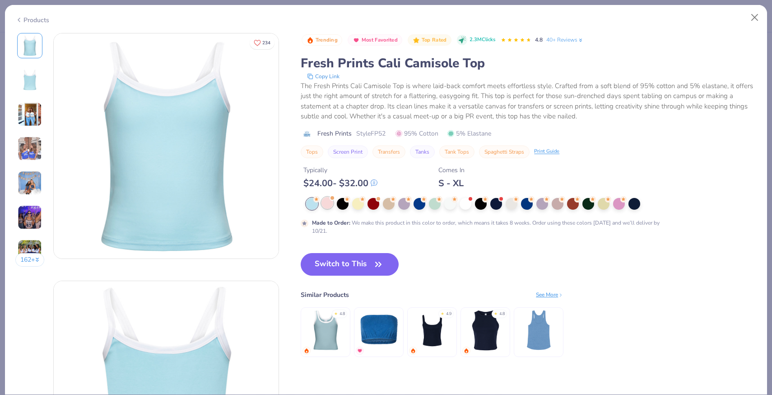
click at [330, 204] on div at bounding box center [327, 203] width 12 height 12
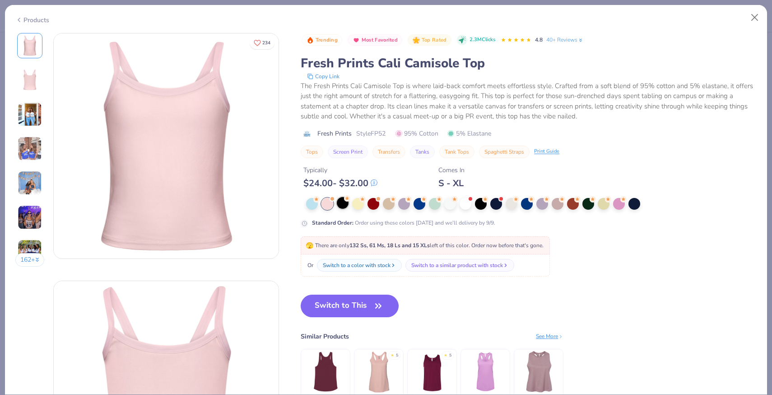
click at [347, 204] on div at bounding box center [343, 203] width 12 height 12
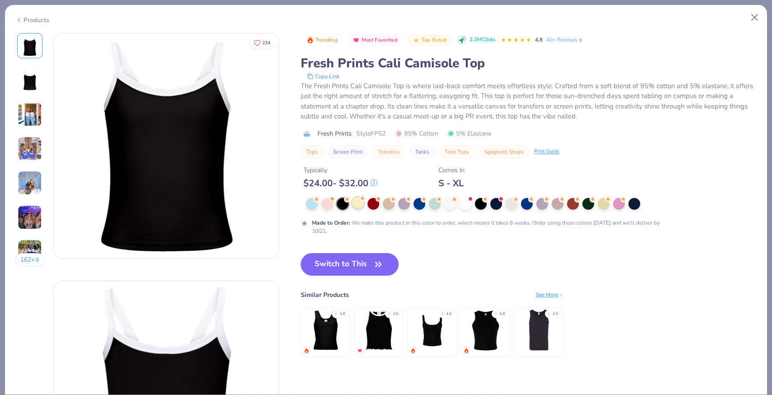
click at [359, 204] on div at bounding box center [358, 203] width 12 height 12
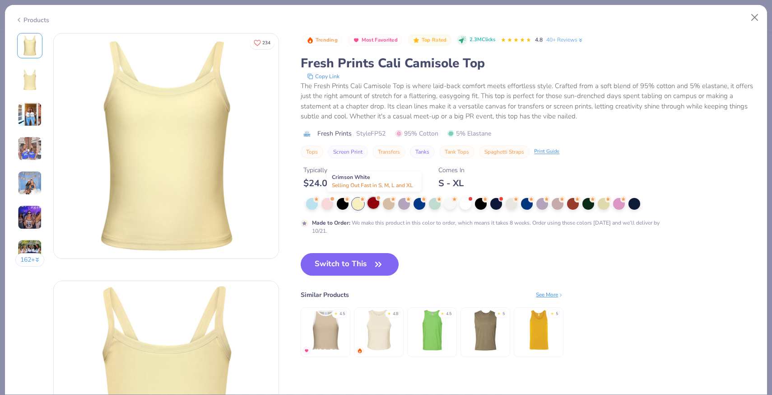
click at [373, 206] on div at bounding box center [374, 203] width 12 height 12
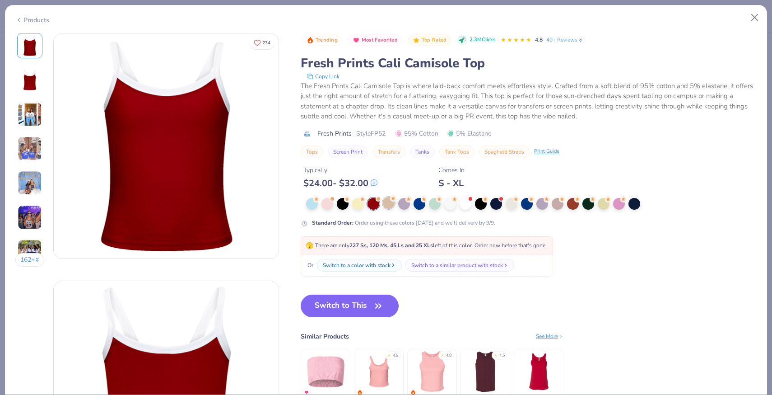
click at [391, 204] on div at bounding box center [389, 203] width 12 height 12
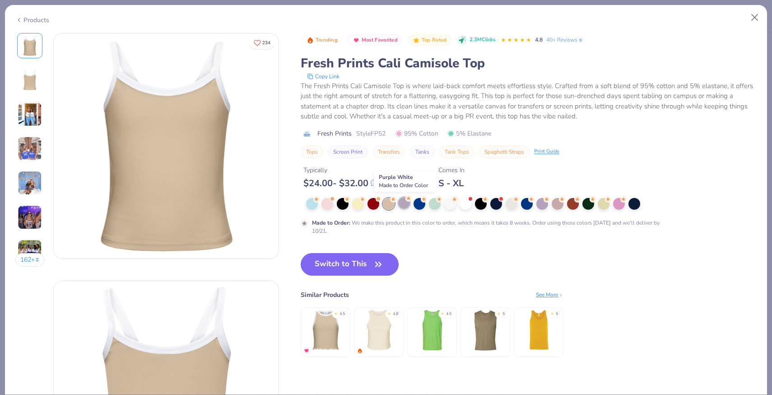
click at [409, 205] on div at bounding box center [404, 203] width 12 height 12
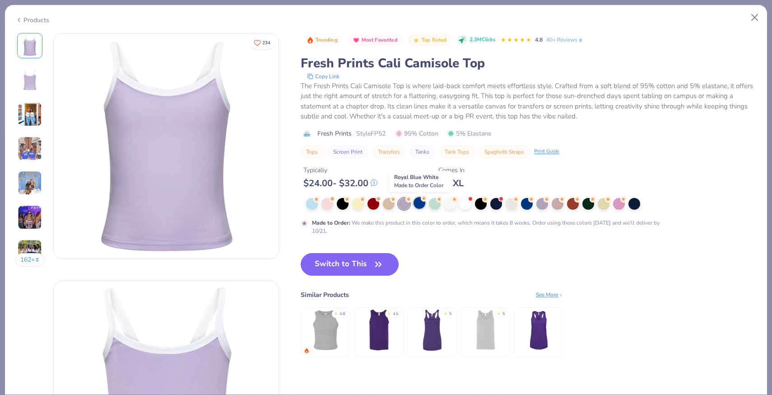
click at [423, 205] on div at bounding box center [420, 203] width 12 height 12
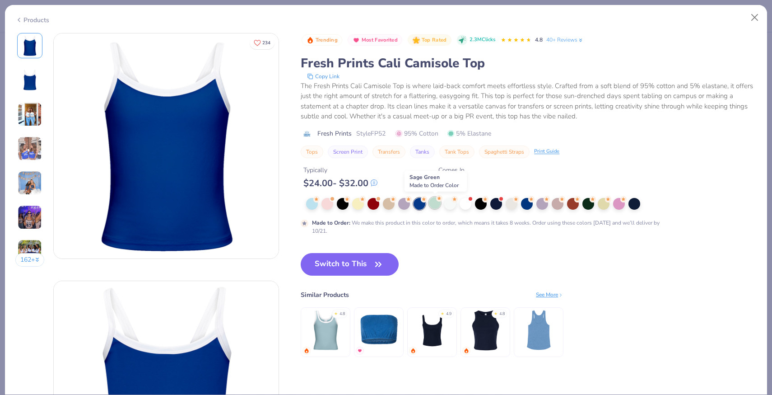
click at [437, 207] on div at bounding box center [435, 203] width 12 height 12
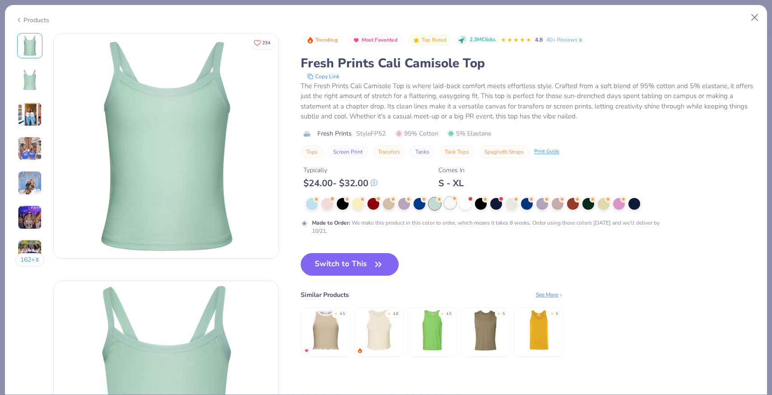
click at [450, 206] on div at bounding box center [450, 203] width 12 height 12
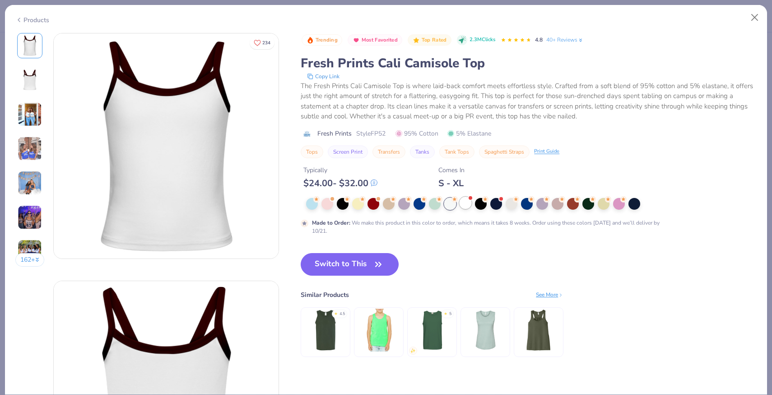
click at [465, 207] on div at bounding box center [466, 203] width 12 height 12
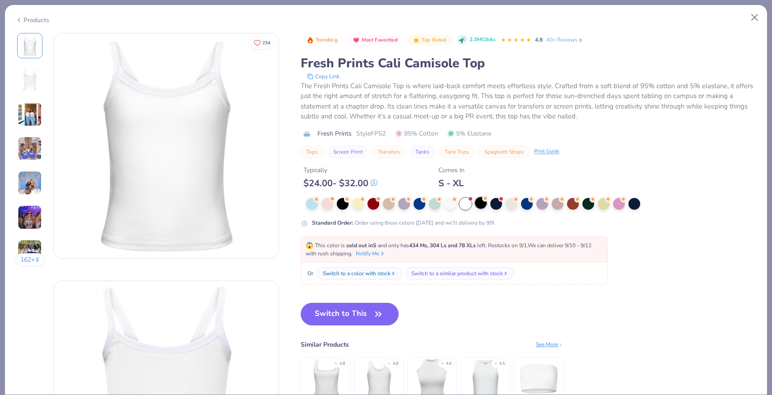
click at [482, 205] on div at bounding box center [481, 203] width 12 height 12
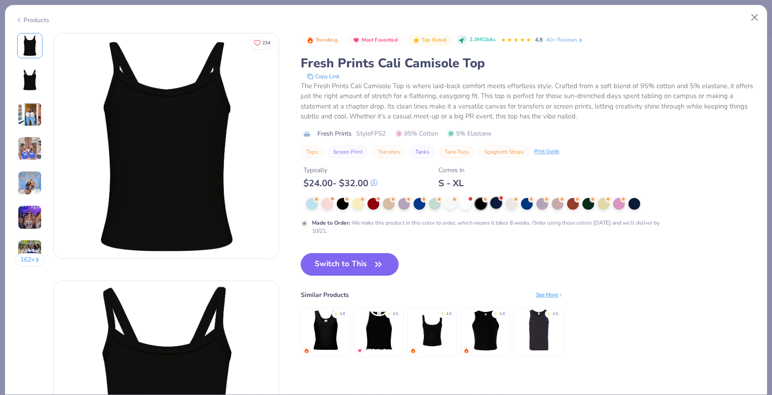
click at [494, 205] on div at bounding box center [496, 203] width 12 height 12
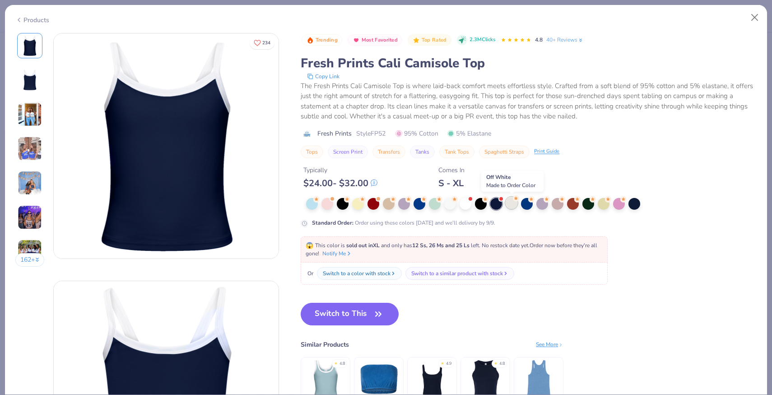
click at [510, 204] on div at bounding box center [512, 203] width 12 height 12
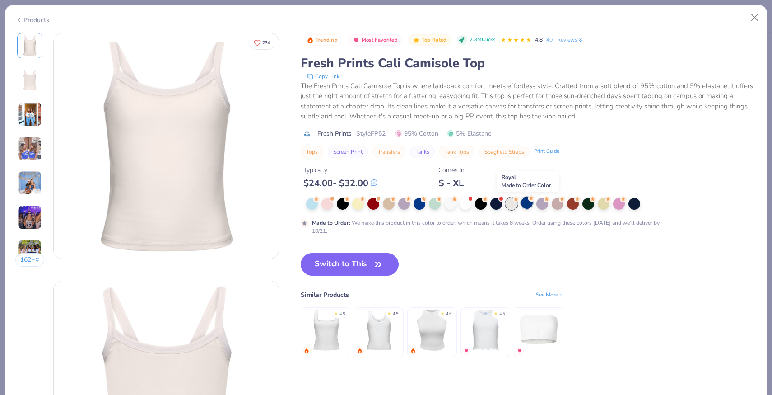
click at [525, 204] on div at bounding box center [527, 203] width 12 height 12
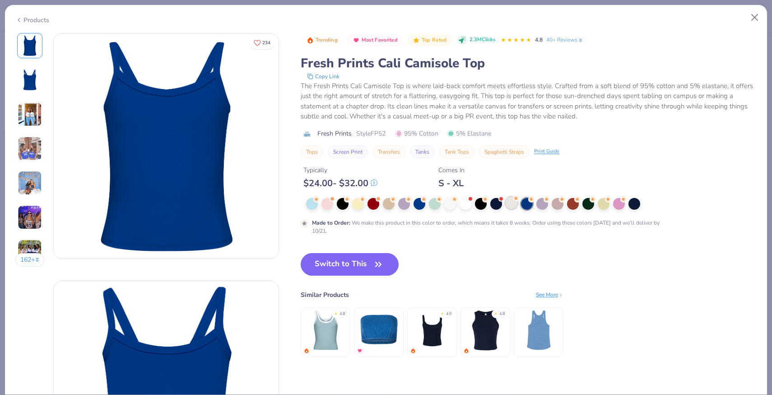
click at [513, 203] on div at bounding box center [512, 203] width 12 height 12
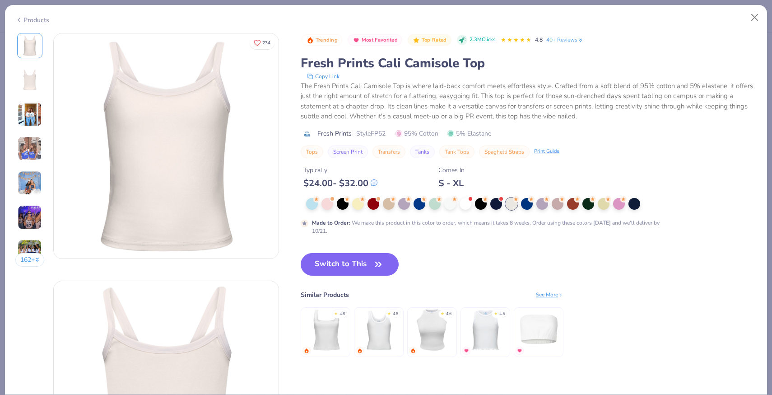
click at [28, 118] on img at bounding box center [30, 114] width 24 height 24
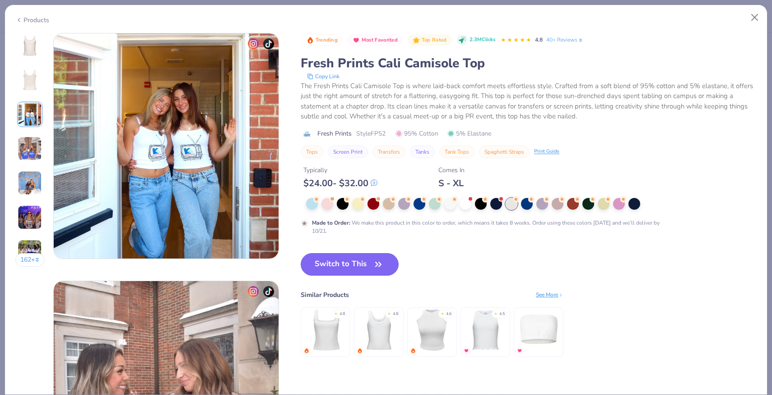
click at [31, 146] on img at bounding box center [30, 148] width 24 height 24
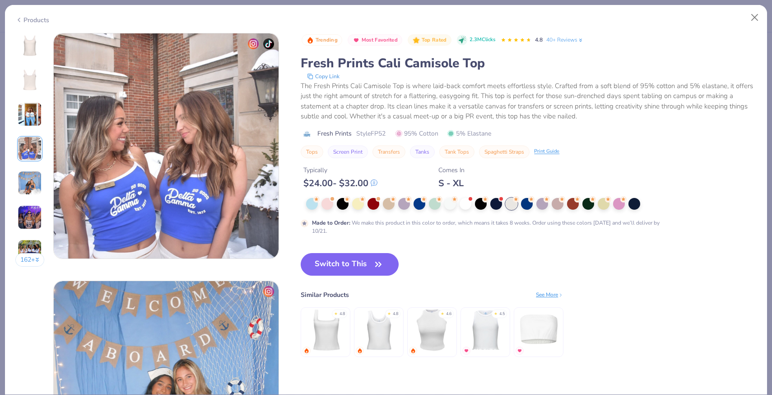
click at [35, 176] on img at bounding box center [30, 183] width 24 height 24
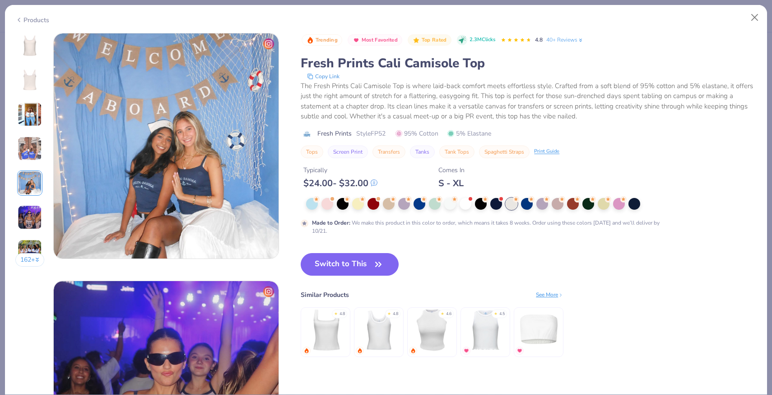
click at [30, 220] on img at bounding box center [30, 217] width 24 height 24
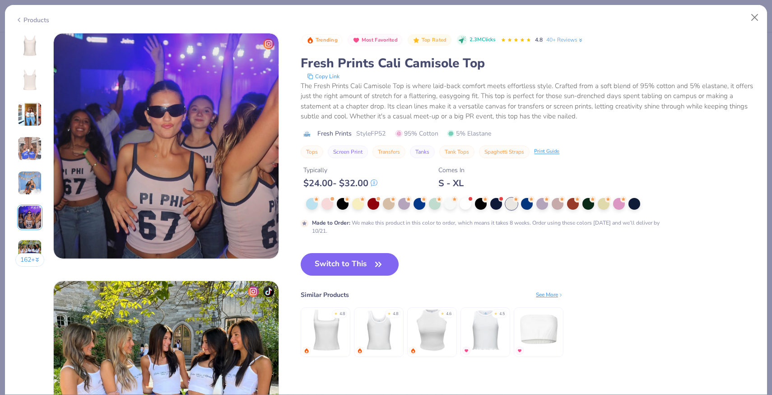
click at [33, 243] on img at bounding box center [30, 251] width 24 height 24
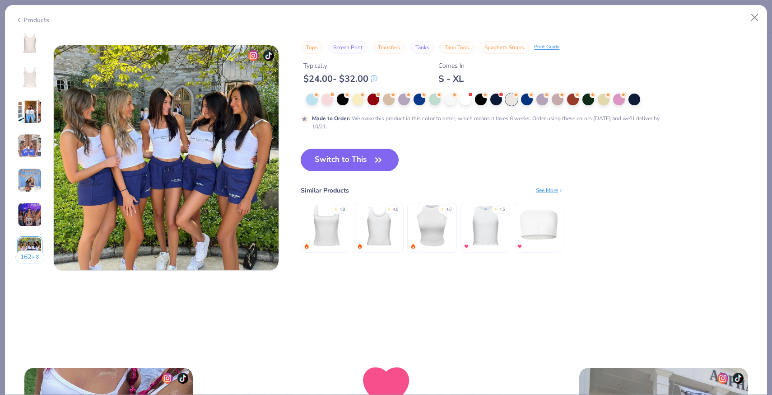
scroll to position [1485, 0]
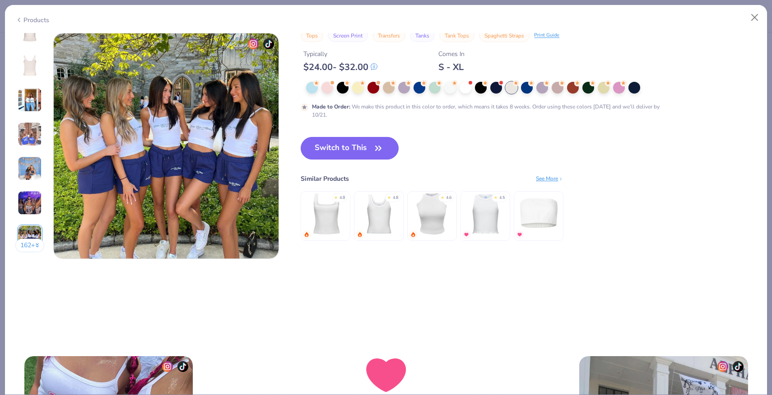
click at [25, 204] on img at bounding box center [30, 203] width 24 height 24
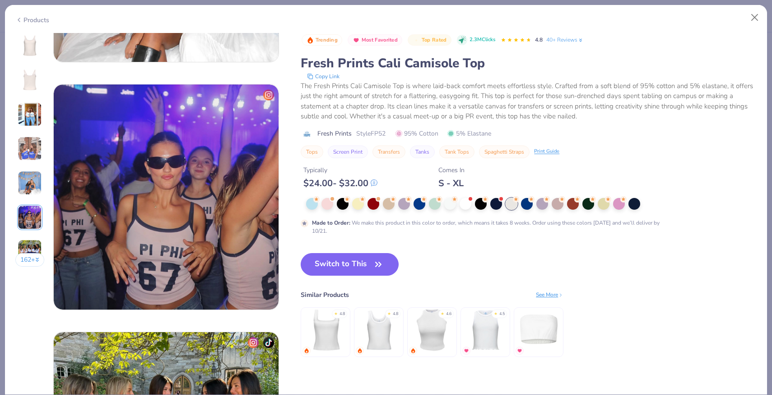
scroll to position [1163, 0]
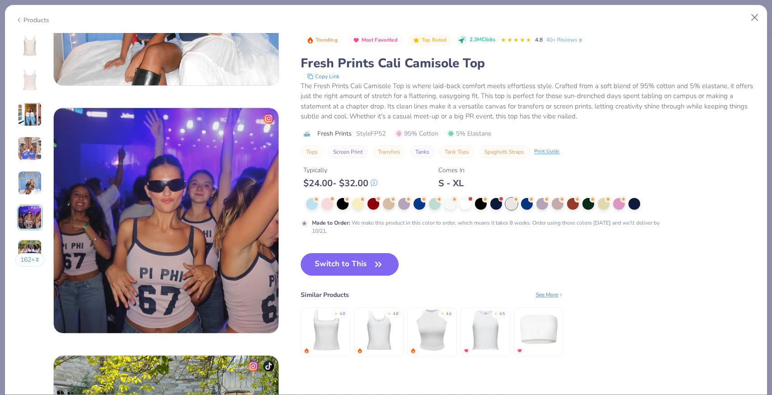
click at [27, 36] on img at bounding box center [30, 46] width 22 height 22
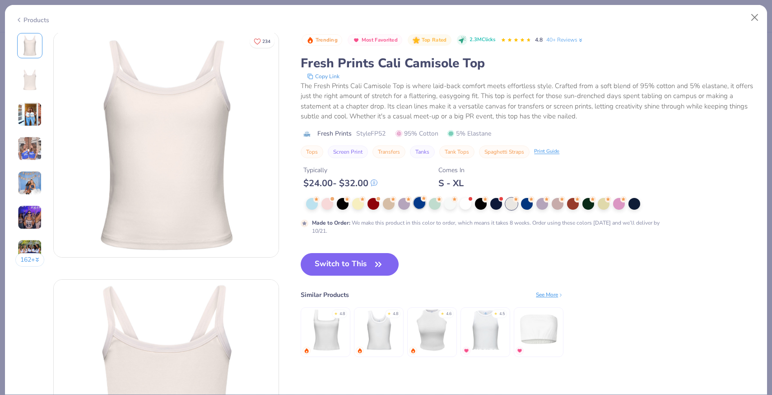
scroll to position [0, 0]
click at [529, 205] on div at bounding box center [527, 203] width 12 height 12
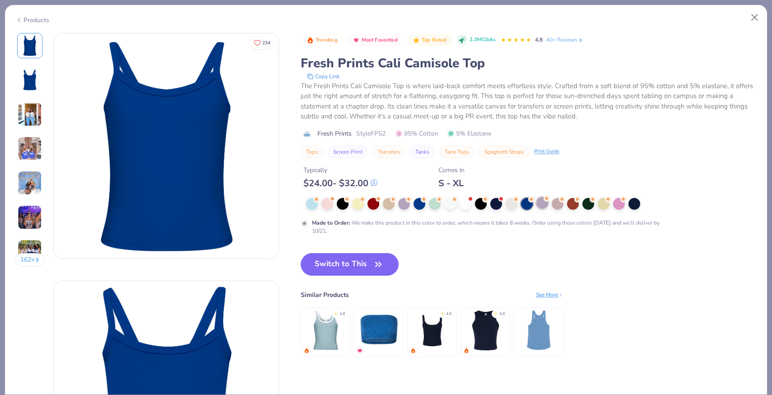
click at [542, 205] on div at bounding box center [542, 203] width 12 height 12
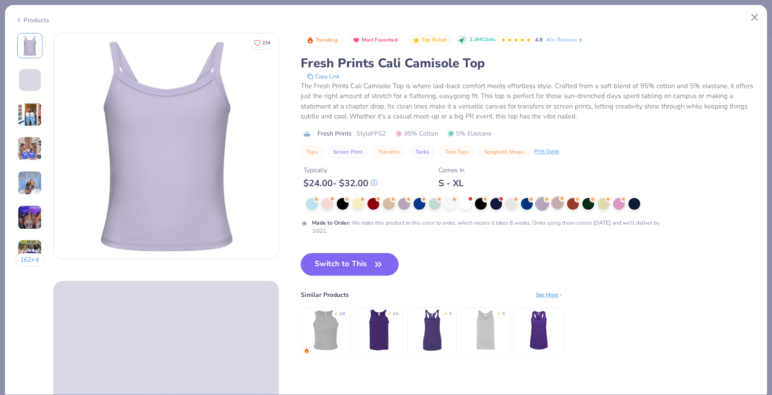
click at [556, 206] on div at bounding box center [558, 203] width 12 height 12
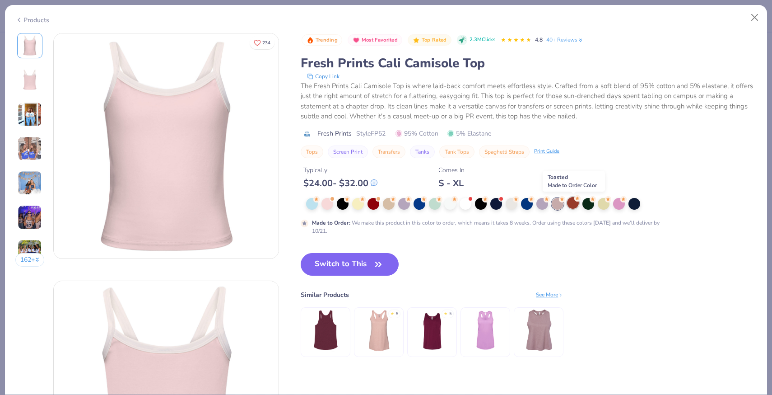
click at [575, 204] on div at bounding box center [573, 203] width 12 height 12
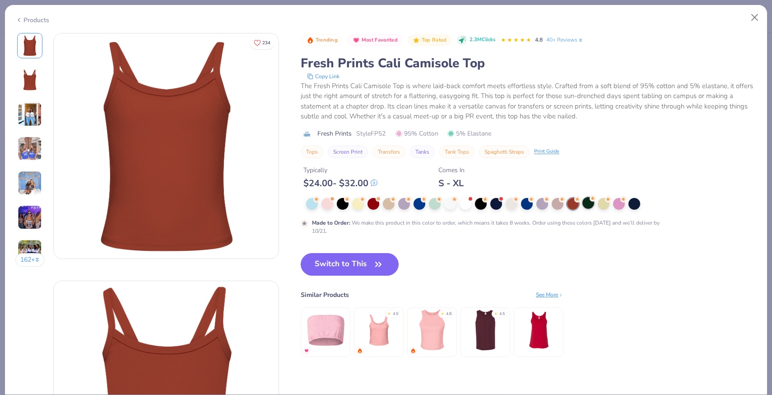
click at [594, 205] on div at bounding box center [588, 203] width 12 height 12
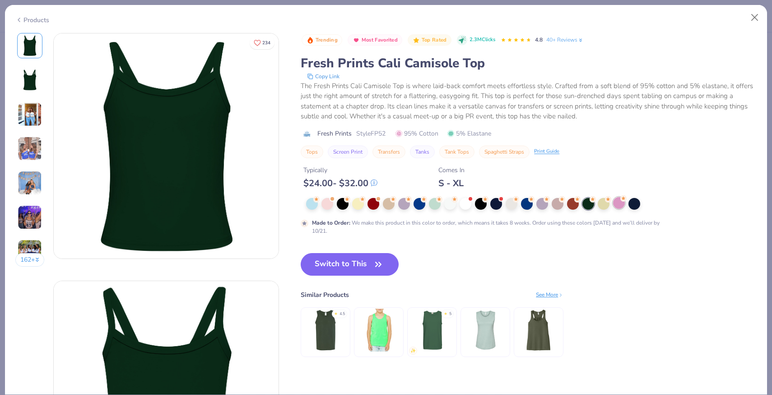
click at [620, 205] on div at bounding box center [619, 203] width 12 height 12
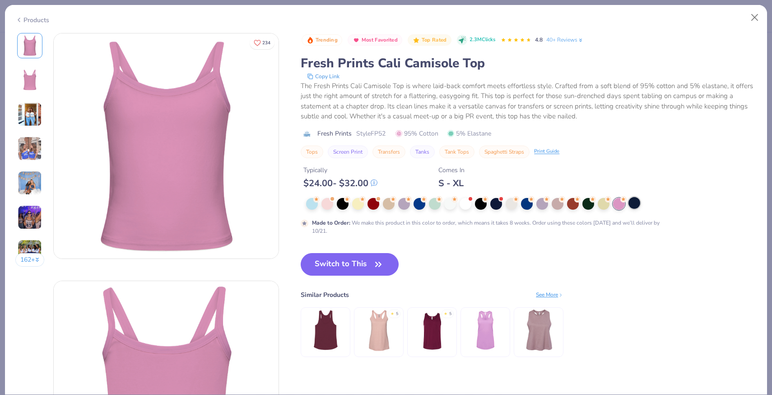
click at [638, 206] on div at bounding box center [635, 203] width 12 height 12
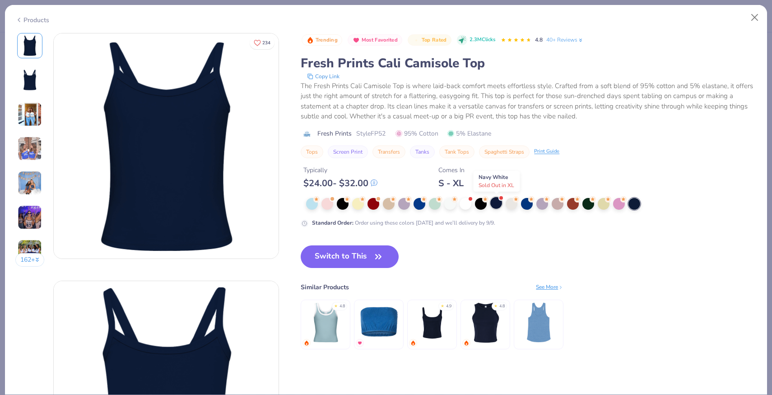
click at [498, 204] on div at bounding box center [496, 203] width 12 height 12
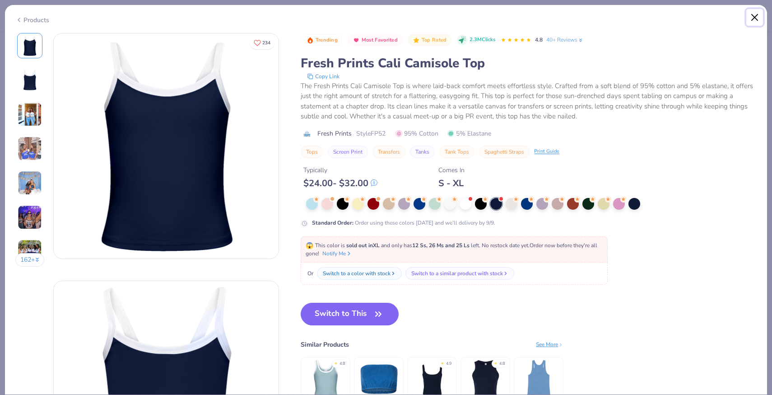
click at [756, 16] on button "Close" at bounding box center [754, 17] width 17 height 17
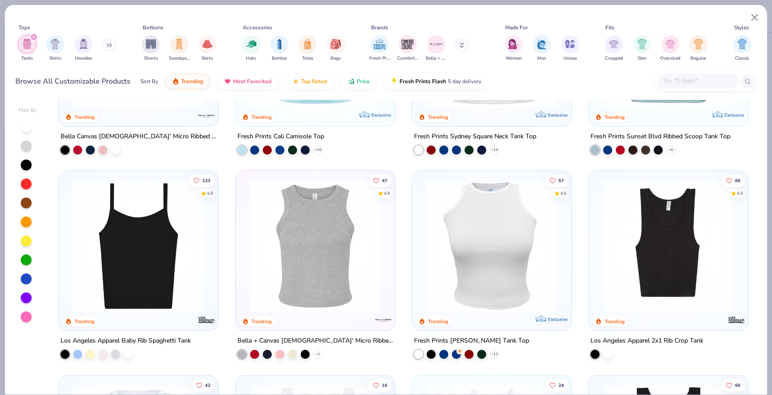
scroll to position [151, 0]
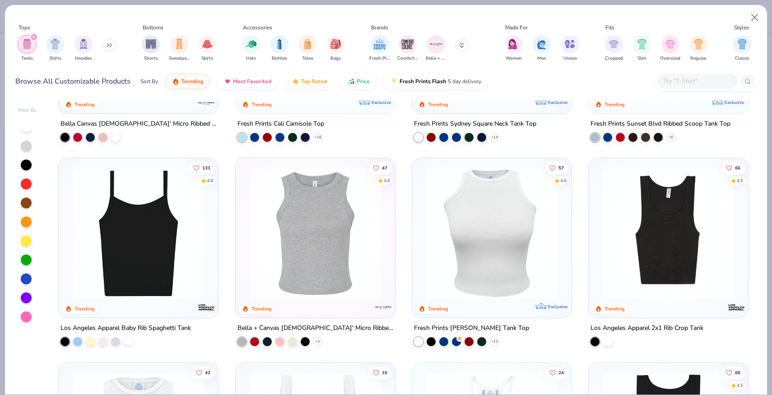
click at [126, 342] on div at bounding box center [128, 340] width 9 height 9
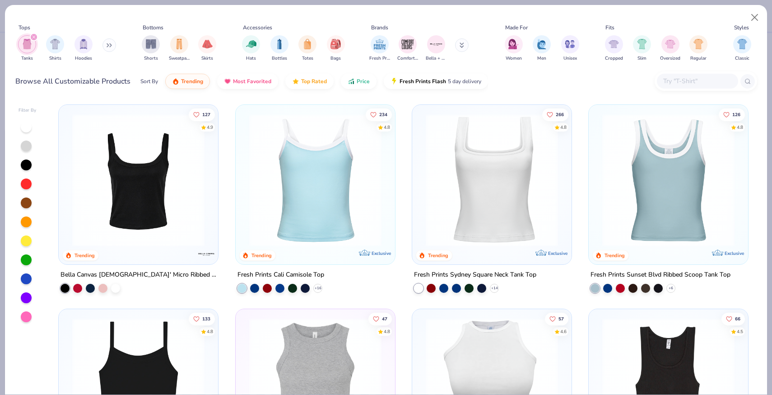
scroll to position [0, 0]
click at [115, 289] on div at bounding box center [115, 287] width 9 height 9
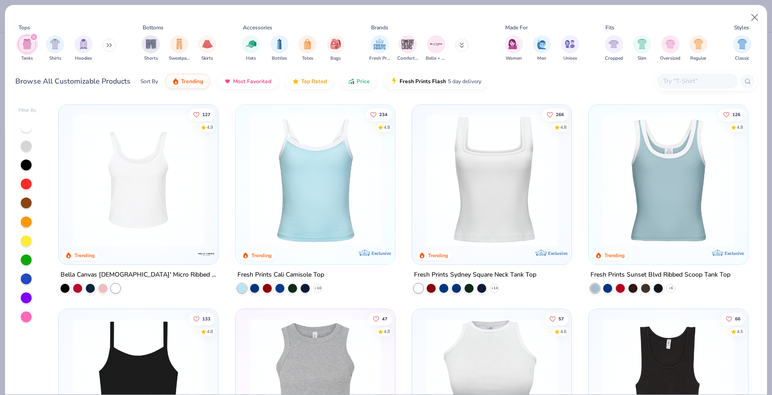
click at [488, 188] on img at bounding box center [491, 180] width 141 height 132
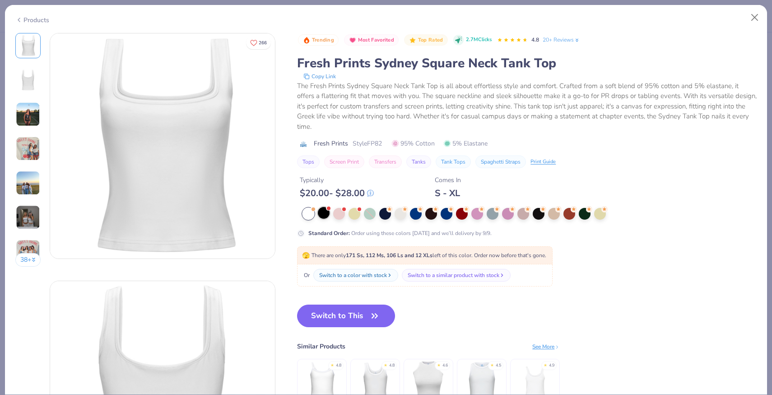
click at [324, 207] on div at bounding box center [324, 213] width 12 height 12
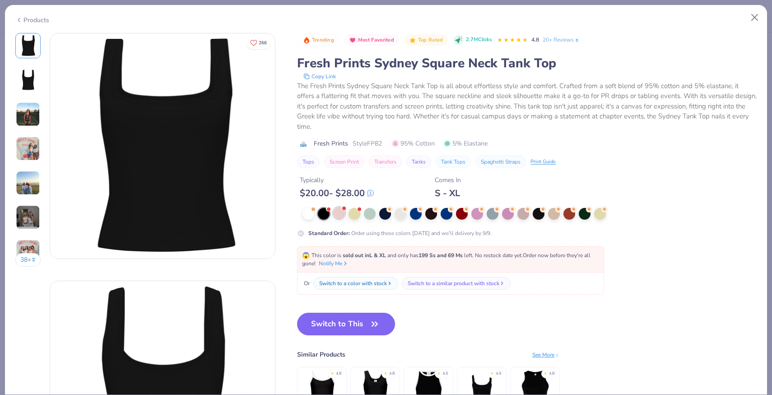
click at [343, 207] on div at bounding box center [339, 213] width 12 height 12
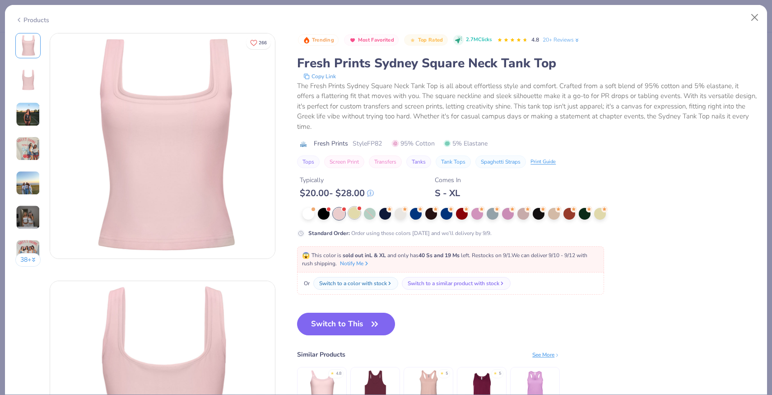
click at [356, 207] on div at bounding box center [355, 213] width 12 height 12
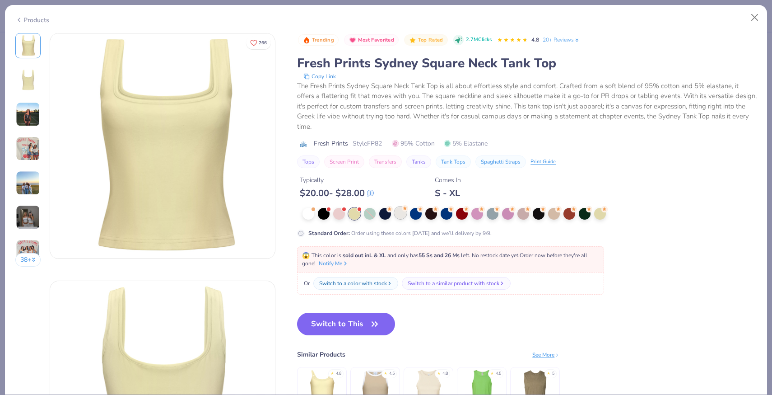
click at [395, 207] on div at bounding box center [401, 213] width 12 height 12
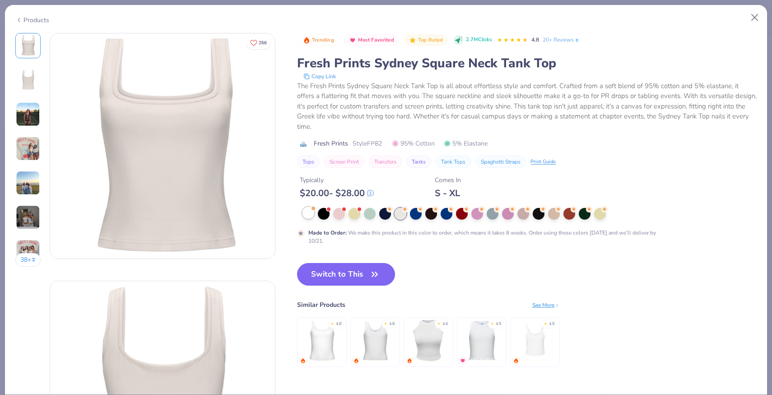
click at [313, 207] on div at bounding box center [309, 213] width 12 height 12
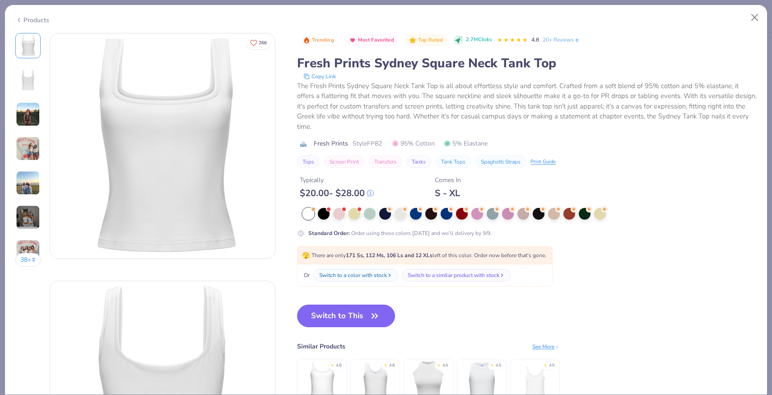
click at [28, 121] on img at bounding box center [28, 114] width 24 height 24
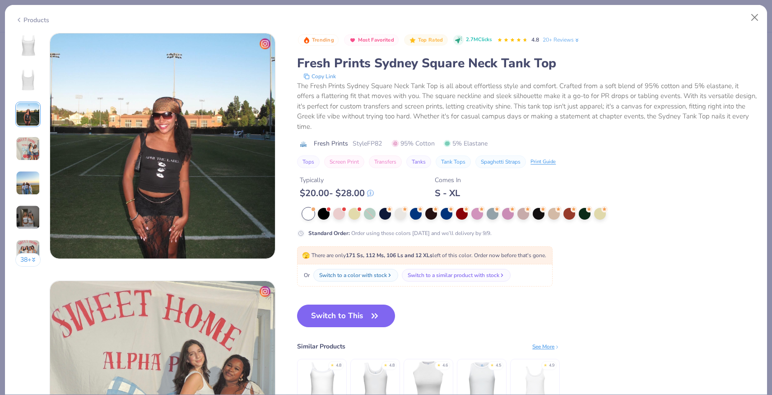
click at [29, 153] on img at bounding box center [28, 148] width 24 height 24
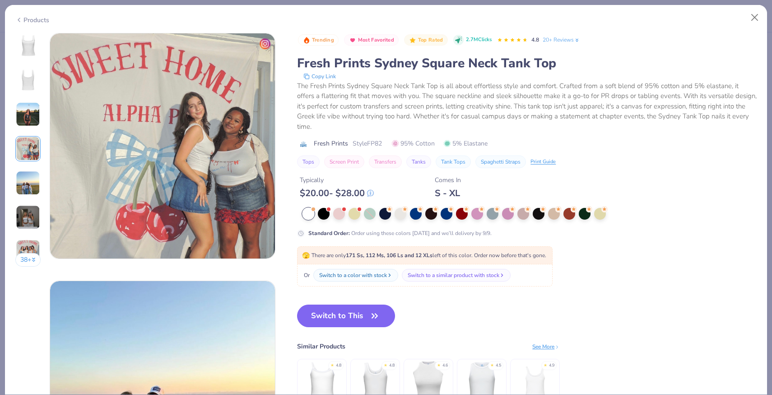
click at [23, 183] on img at bounding box center [28, 183] width 24 height 24
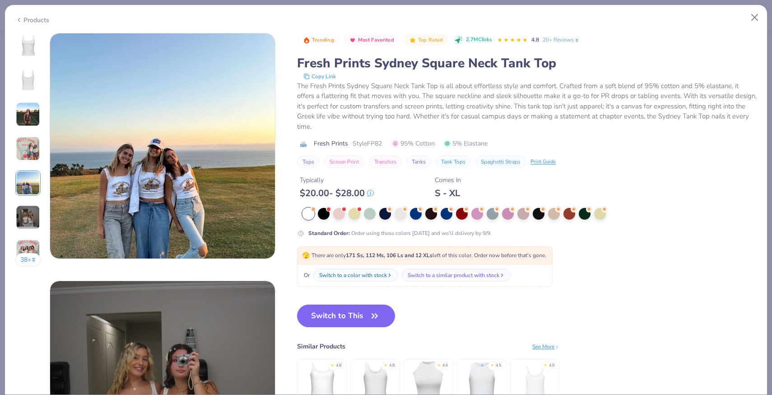
click at [25, 218] on img at bounding box center [28, 217] width 24 height 24
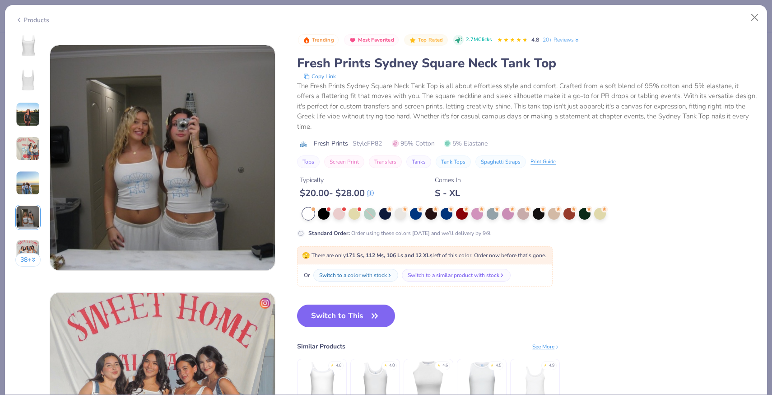
scroll to position [1237, 0]
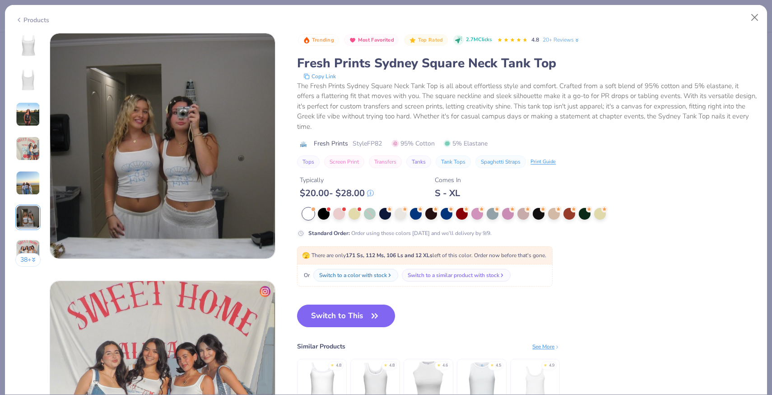
click at [28, 243] on img at bounding box center [28, 251] width 24 height 24
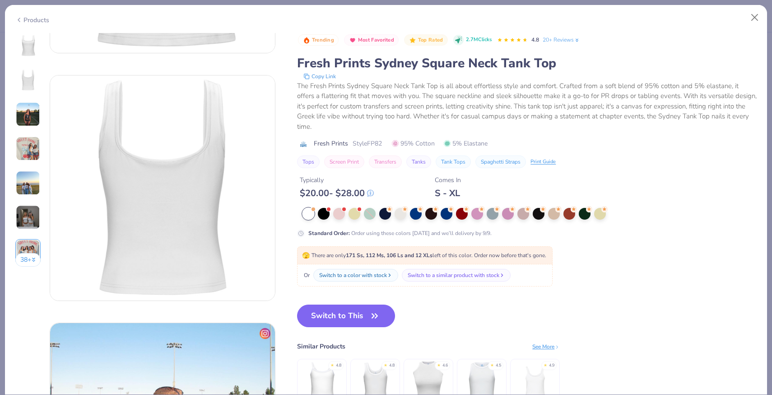
scroll to position [0, 0]
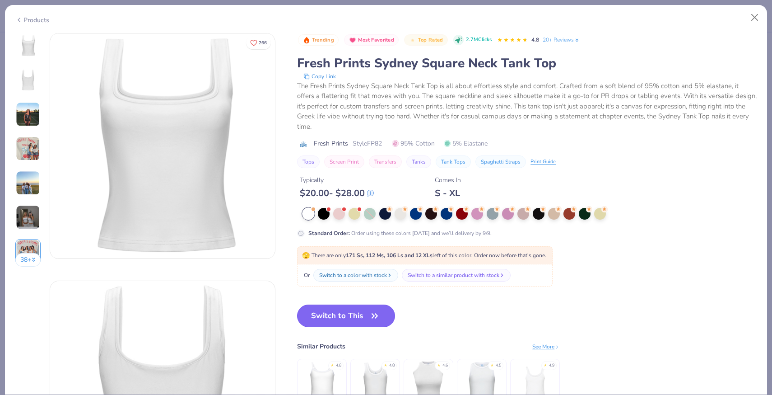
click at [352, 305] on button "Switch to This" at bounding box center [346, 315] width 98 height 23
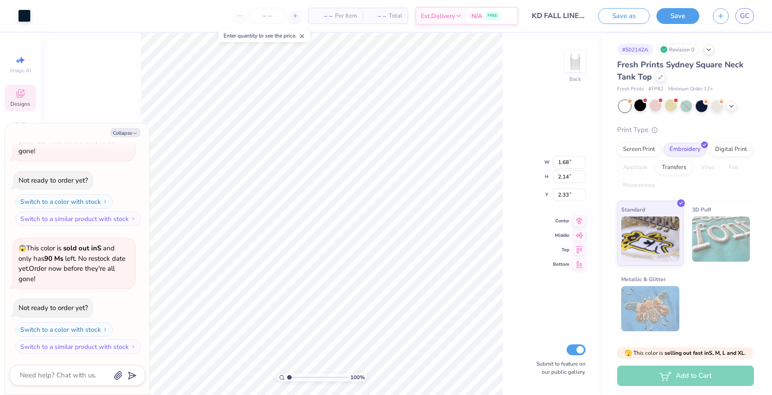
type textarea "x"
type input "1.93"
type textarea "x"
type input "0.77"
type textarea "x"
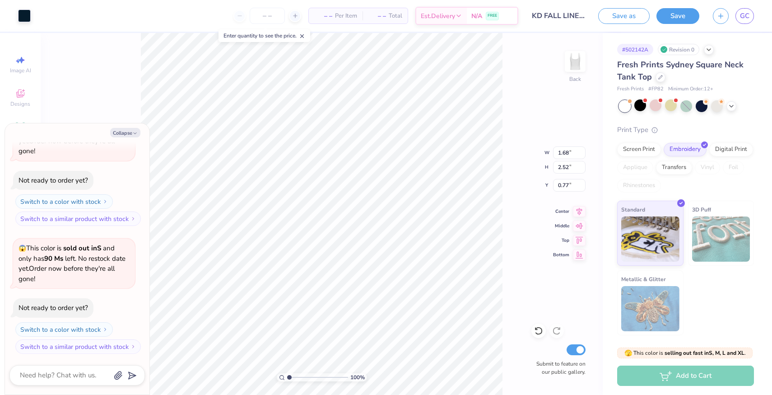
type input "1.89"
type input "2.82"
type textarea "x"
type input "0.80"
click at [511, 191] on div "100 % Back W 1.89 1.89 " H 2.82 2.82 " Y 0.80 0.80 " Center Middle Top Bottom S…" at bounding box center [322, 214] width 562 height 362
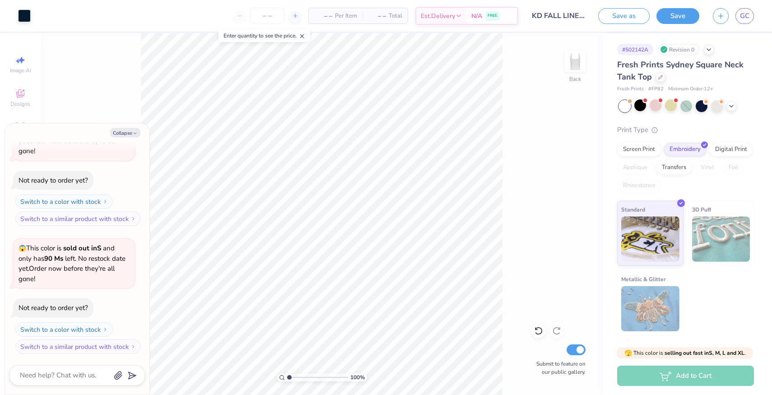
drag, startPoint x: 288, startPoint y: 376, endPoint x: 276, endPoint y: 376, distance: 11.3
click at [287, 376] on input "range" at bounding box center [317, 377] width 61 height 8
click at [660, 82] on div "Fresh Prints Sydney Square Neck Tank Top" at bounding box center [685, 71] width 137 height 24
click at [660, 80] on div at bounding box center [661, 76] width 10 height 10
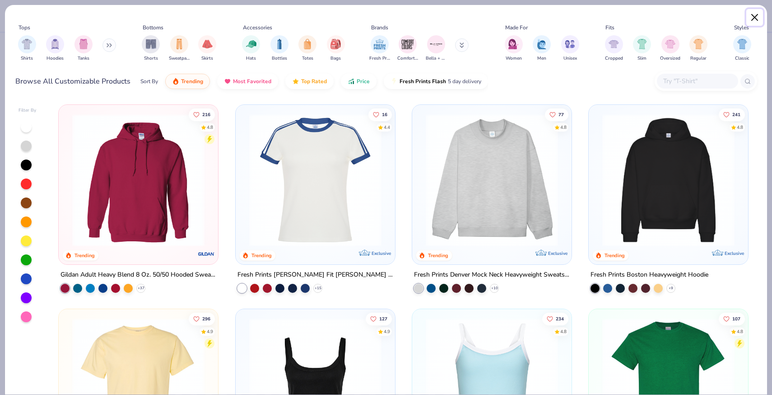
click at [751, 22] on button "Close" at bounding box center [754, 17] width 17 height 17
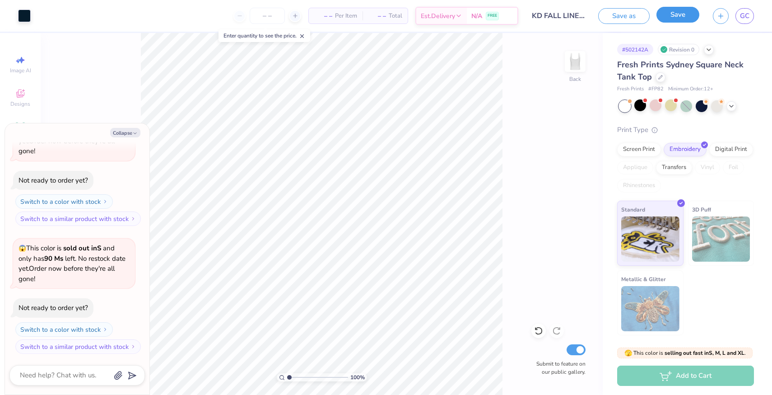
click at [672, 19] on button "Save" at bounding box center [678, 15] width 43 height 16
type textarea "x"
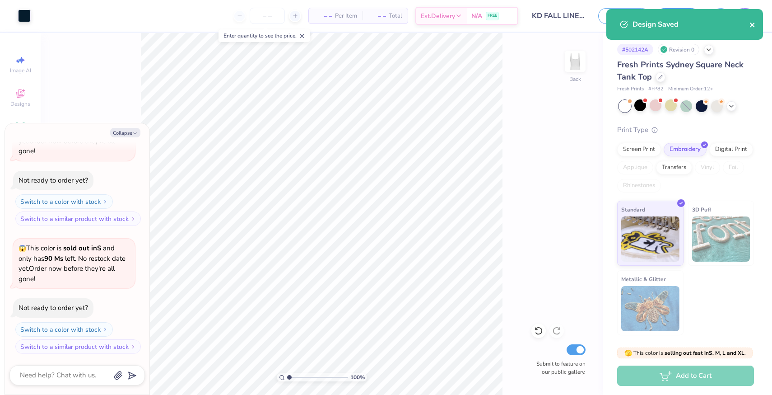
click at [755, 20] on button "close" at bounding box center [753, 24] width 6 height 11
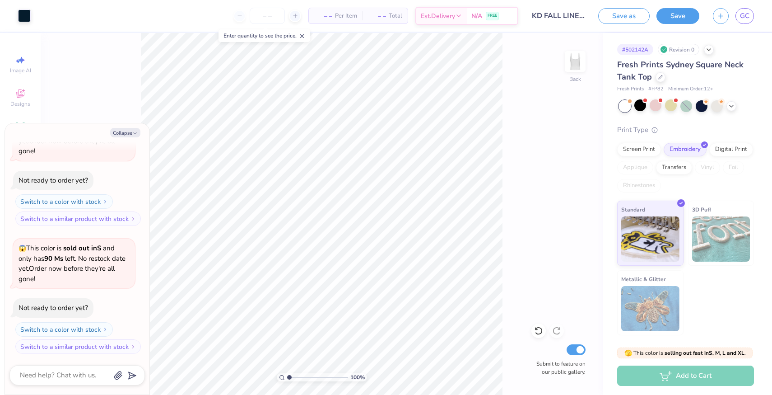
click at [749, 17] on div "Design Saved" at bounding box center [685, 27] width 160 height 41
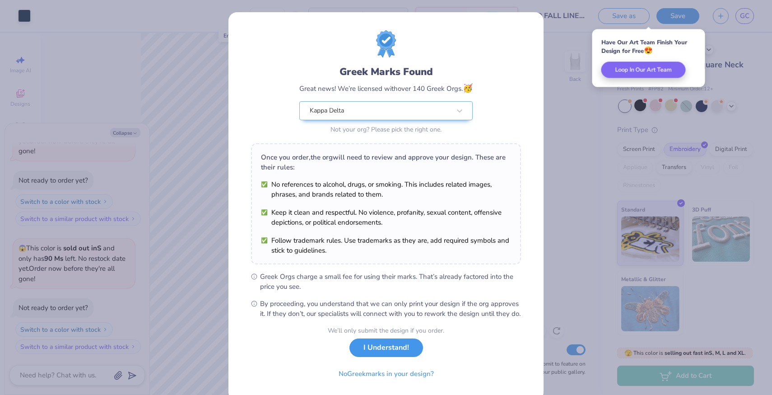
click at [394, 357] on button "I Understand!" at bounding box center [386, 347] width 74 height 19
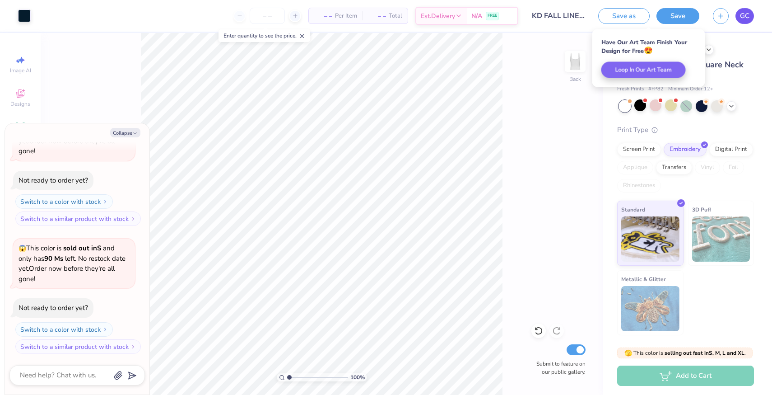
click at [745, 17] on span "GC" at bounding box center [744, 16] width 9 height 10
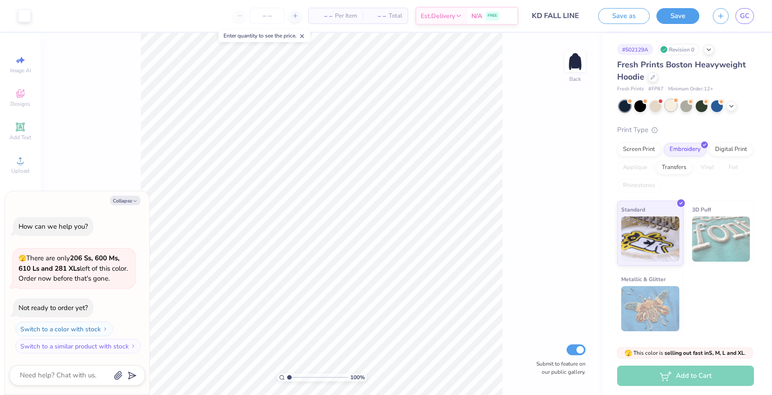
click at [672, 104] on div at bounding box center [671, 105] width 12 height 12
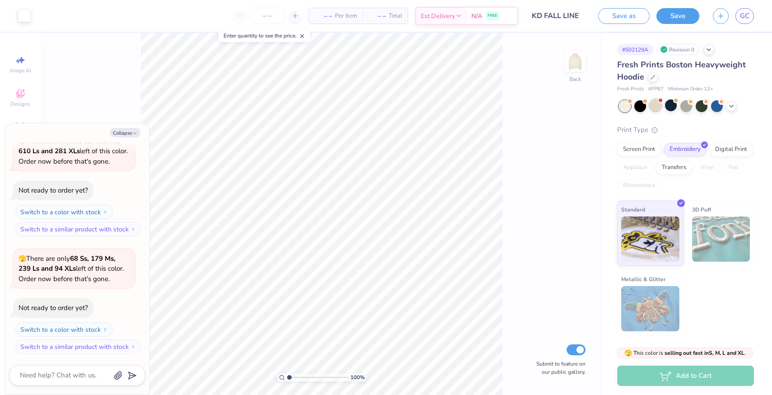
click at [660, 106] on div at bounding box center [656, 105] width 12 height 12
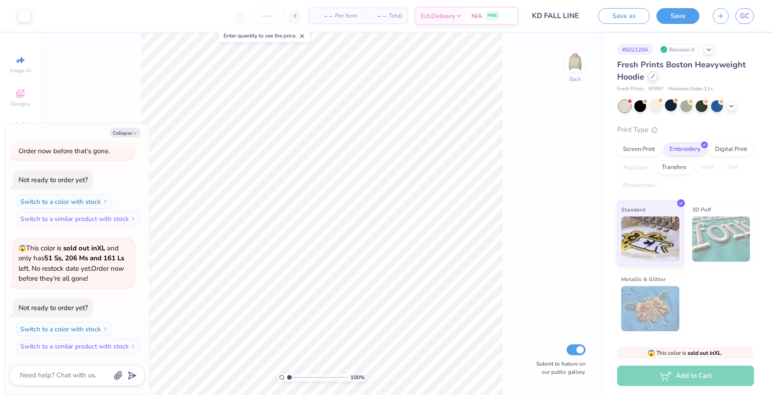
click at [651, 80] on div at bounding box center [653, 76] width 10 height 10
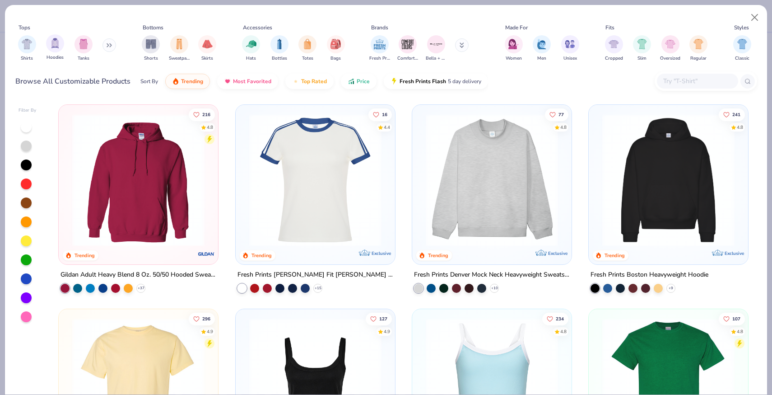
click at [63, 49] on div "Hoodies" at bounding box center [55, 47] width 18 height 27
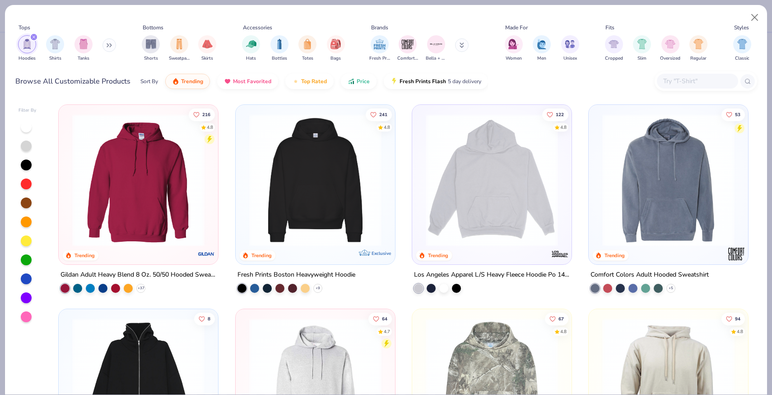
click at [25, 129] on div at bounding box center [26, 126] width 11 height 11
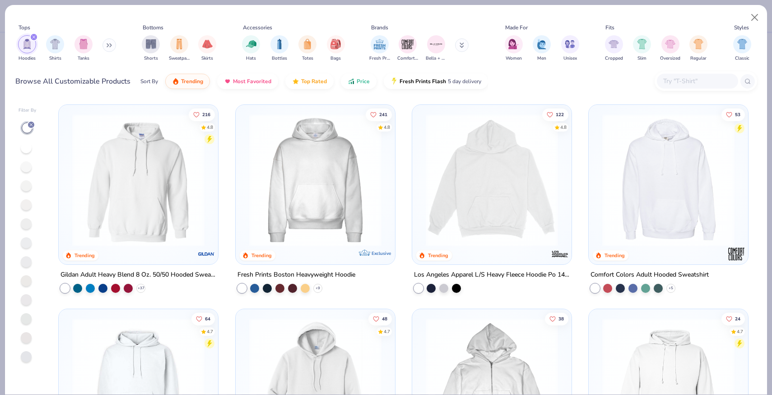
click at [31, 126] on icon at bounding box center [30, 124] width 5 height 5
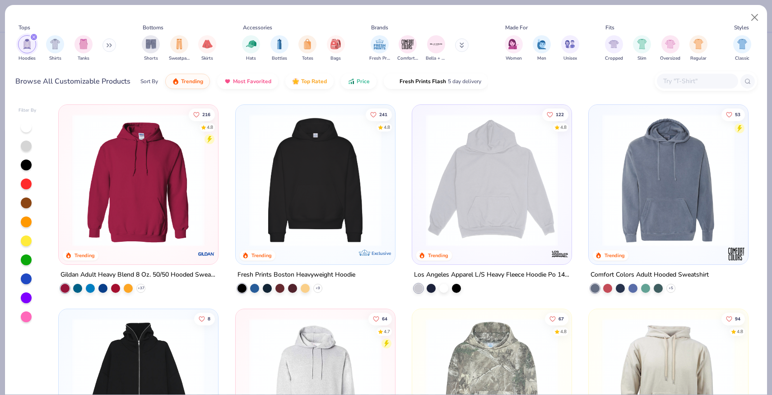
click at [28, 237] on div at bounding box center [26, 240] width 11 height 11
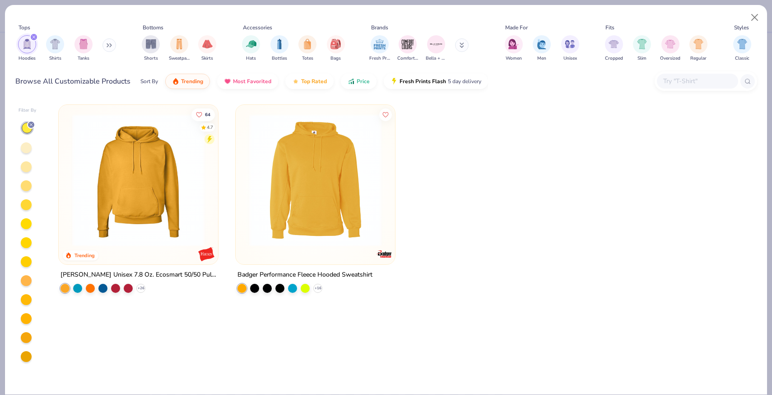
click at [27, 147] on div at bounding box center [26, 147] width 11 height 11
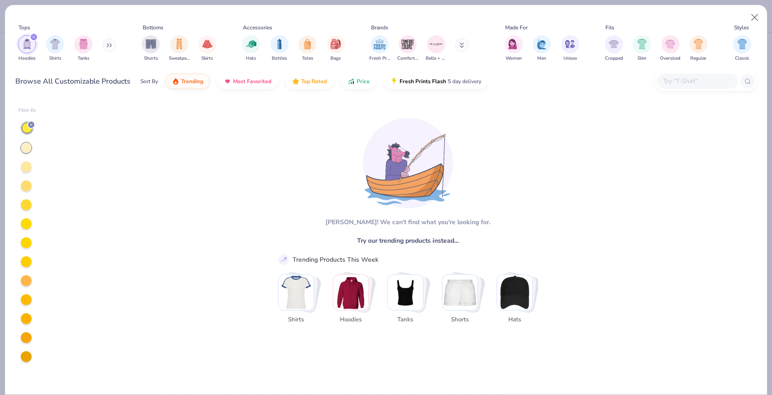
click at [33, 124] on icon at bounding box center [30, 124] width 5 height 5
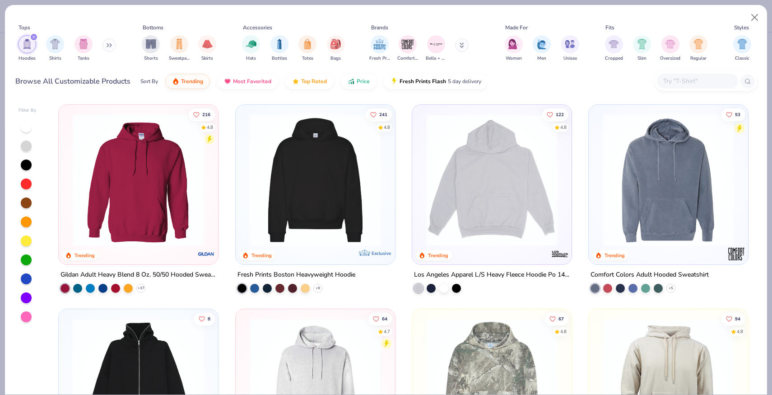
click at [26, 130] on div at bounding box center [26, 126] width 11 height 11
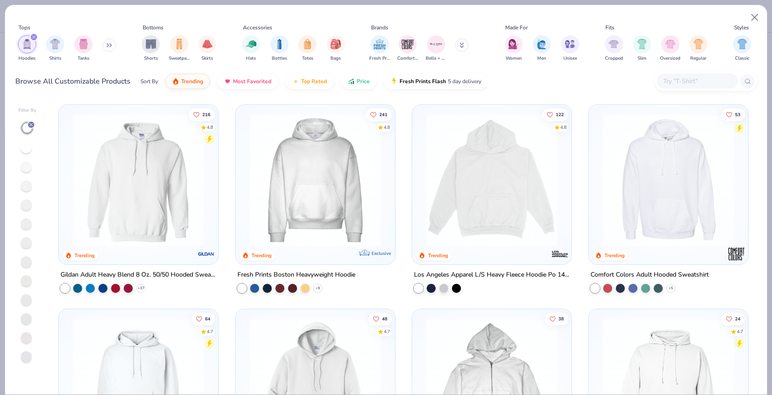
click at [26, 207] on div at bounding box center [26, 204] width 11 height 11
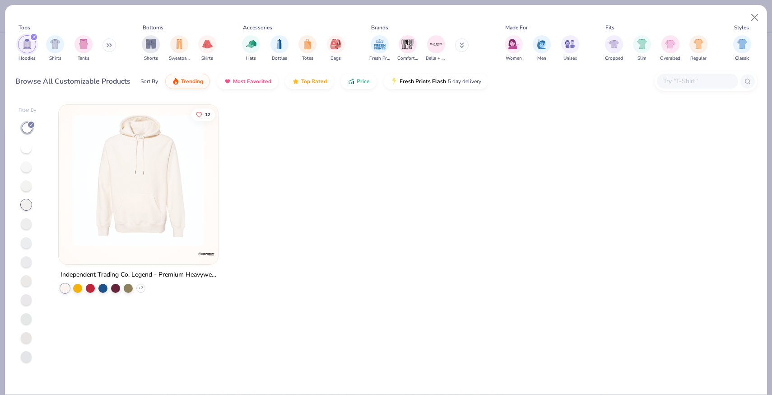
click at [26, 207] on div at bounding box center [26, 204] width 11 height 11
click at [27, 187] on div at bounding box center [26, 185] width 11 height 11
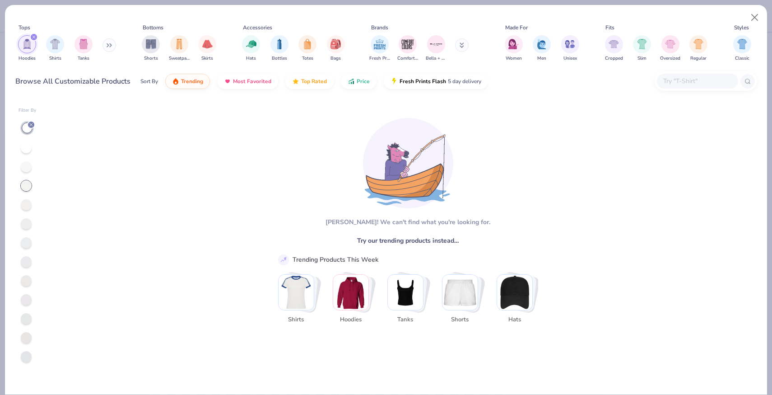
click at [25, 188] on div at bounding box center [26, 185] width 11 height 11
click at [25, 203] on div at bounding box center [26, 204] width 11 height 11
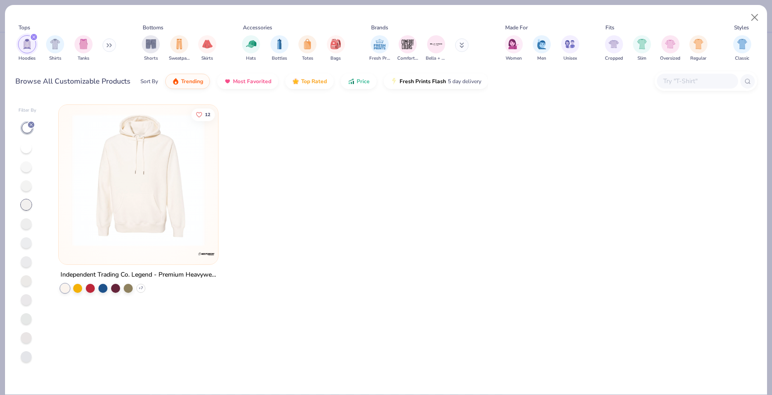
click at [24, 166] on div at bounding box center [26, 166] width 11 height 11
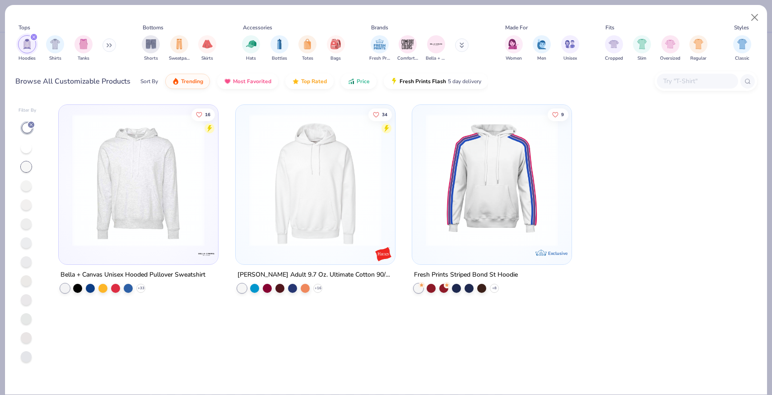
click at [26, 211] on div at bounding box center [28, 241] width 18 height 241
click at [26, 200] on div at bounding box center [26, 204] width 11 height 11
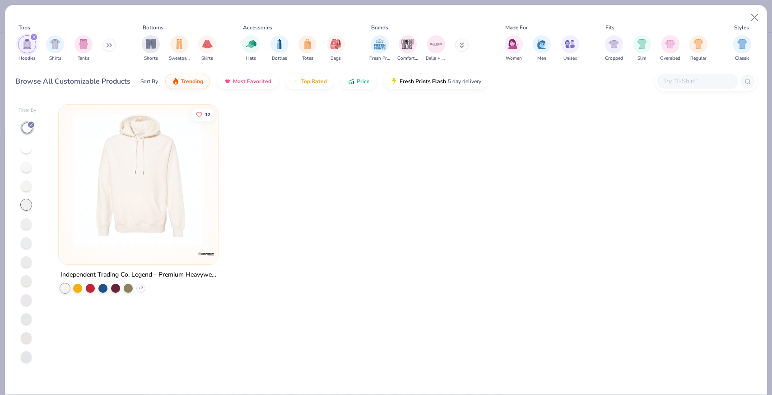
click at [27, 228] on div at bounding box center [26, 223] width 11 height 11
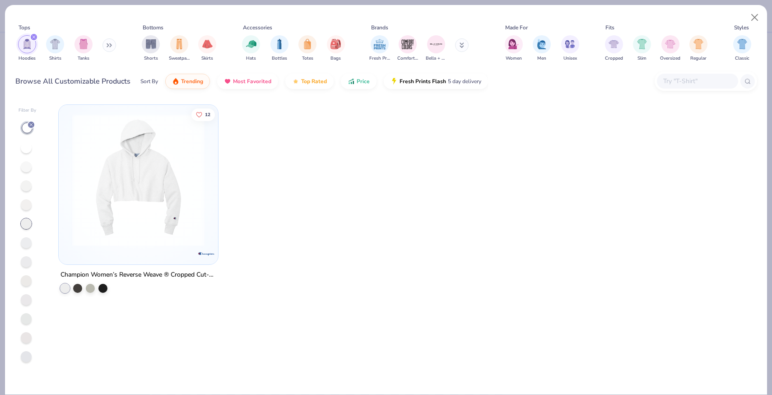
click at [27, 243] on div at bounding box center [26, 242] width 11 height 11
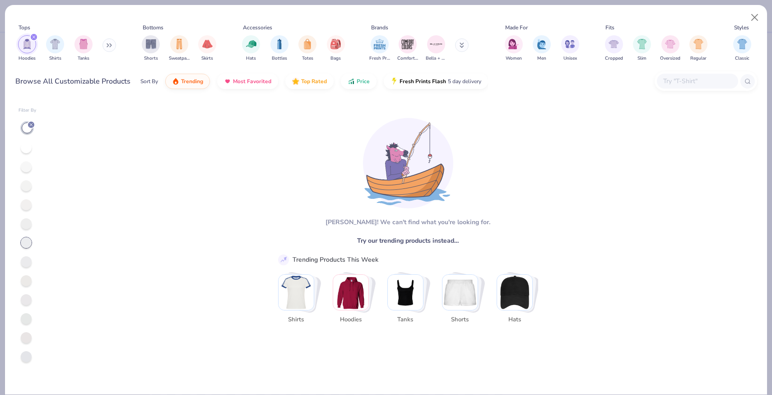
click at [27, 261] on div at bounding box center [26, 261] width 11 height 11
click at [28, 277] on div at bounding box center [26, 280] width 11 height 11
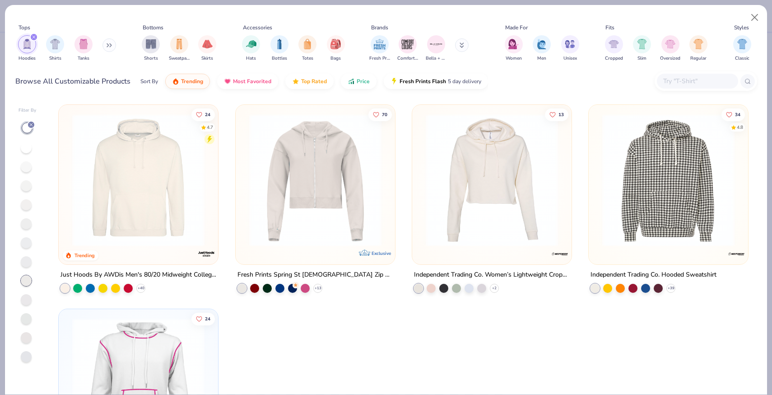
click at [31, 298] on div at bounding box center [26, 299] width 11 height 11
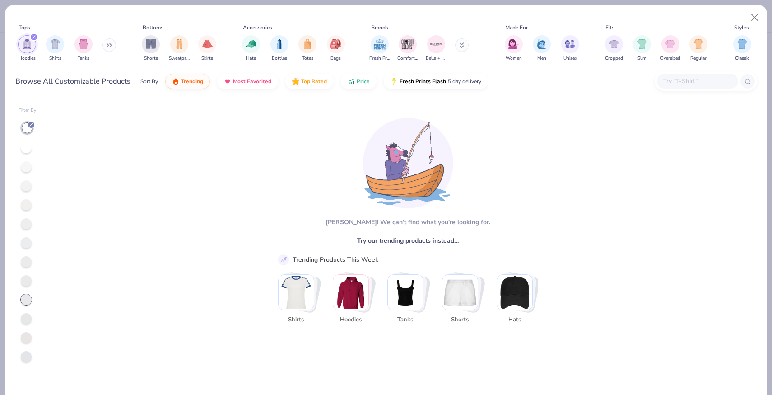
click at [25, 316] on div at bounding box center [26, 318] width 11 height 11
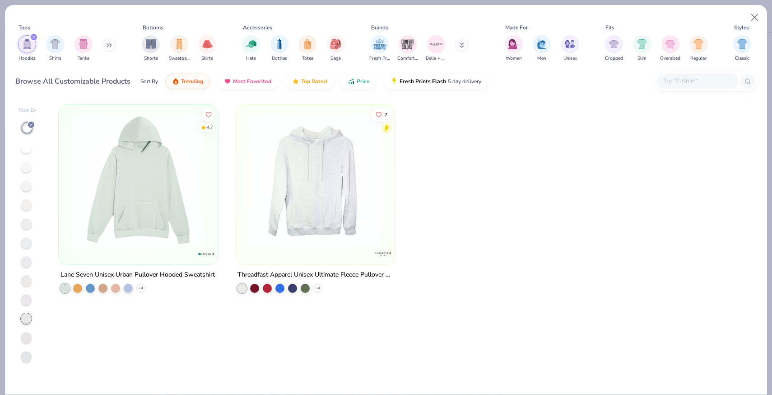
click at [26, 338] on div at bounding box center [26, 337] width 11 height 11
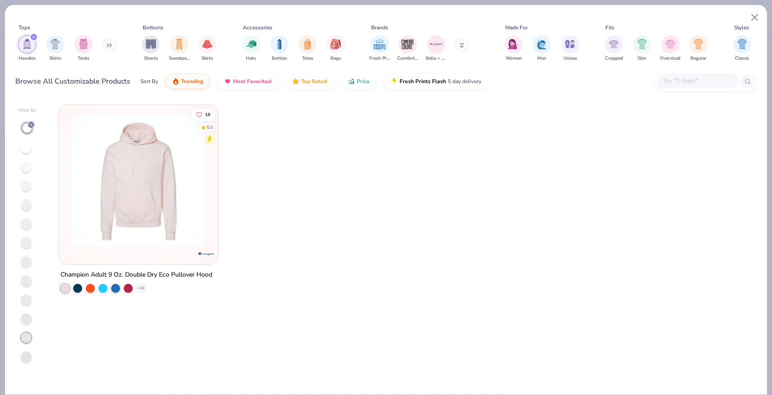
click at [27, 360] on div at bounding box center [26, 356] width 11 height 11
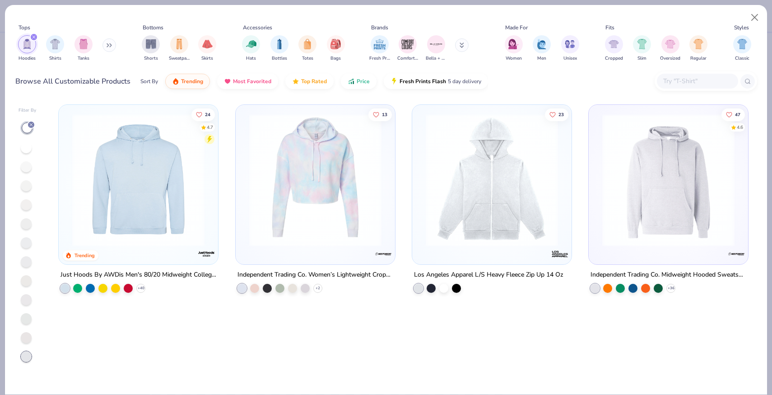
click at [32, 123] on icon at bounding box center [30, 124] width 5 height 5
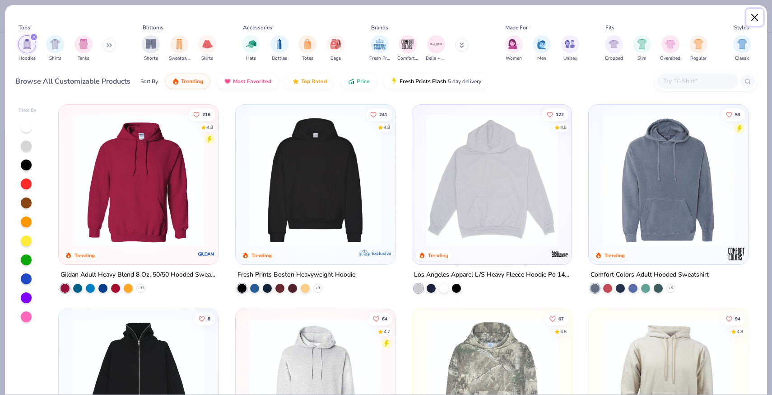
click at [753, 12] on button "Close" at bounding box center [754, 17] width 17 height 17
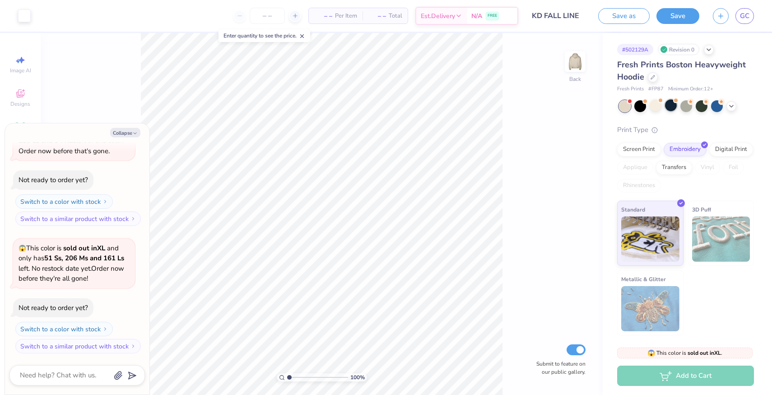
click at [666, 110] on div at bounding box center [671, 105] width 12 height 12
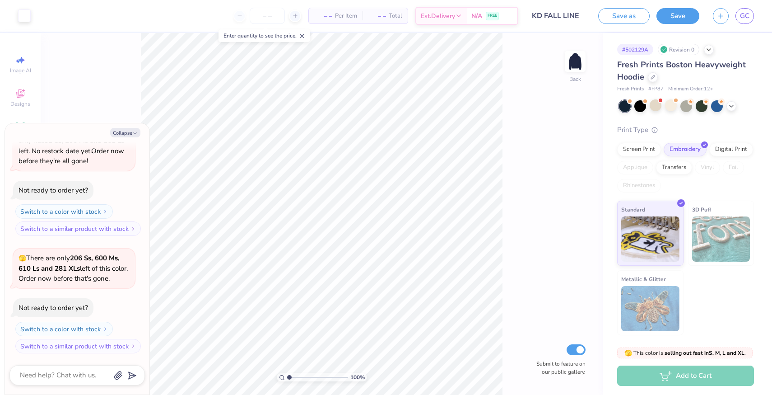
type textarea "x"
